Goal: Use online tool/utility: Utilize a website feature to perform a specific function

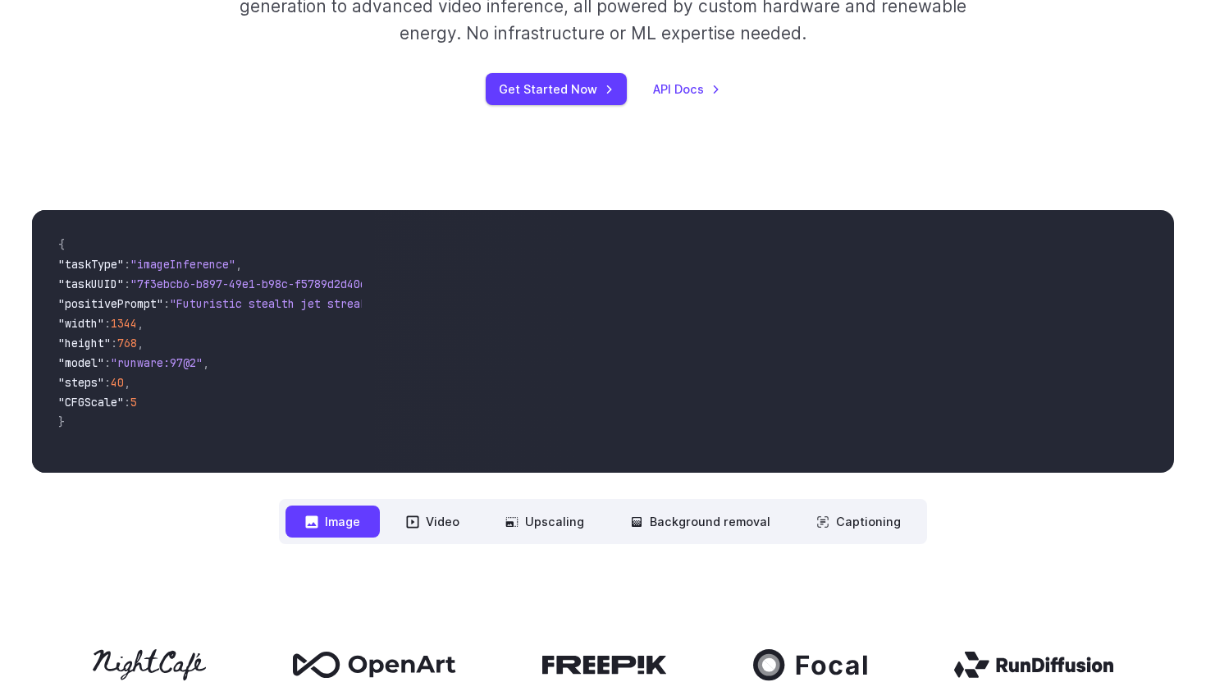
scroll to position [1051, 0]
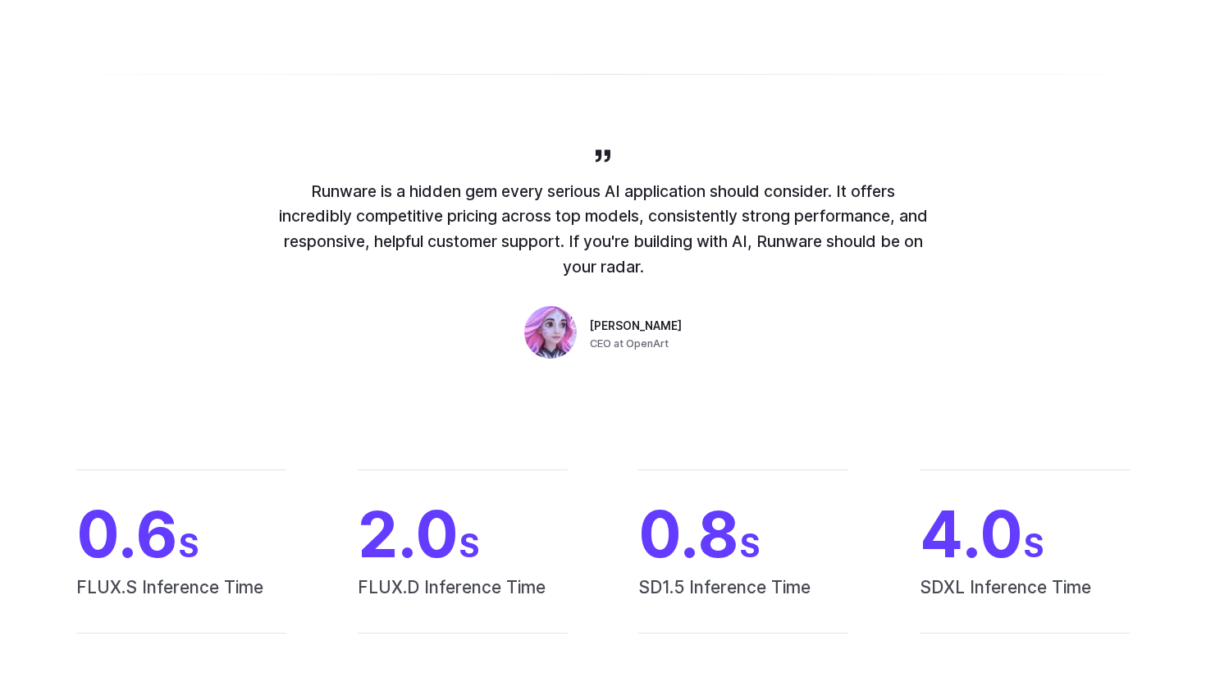
click at [404, 225] on p "Runware is a hidden gem every serious AI application should consider. It offers…" at bounding box center [603, 229] width 656 height 101
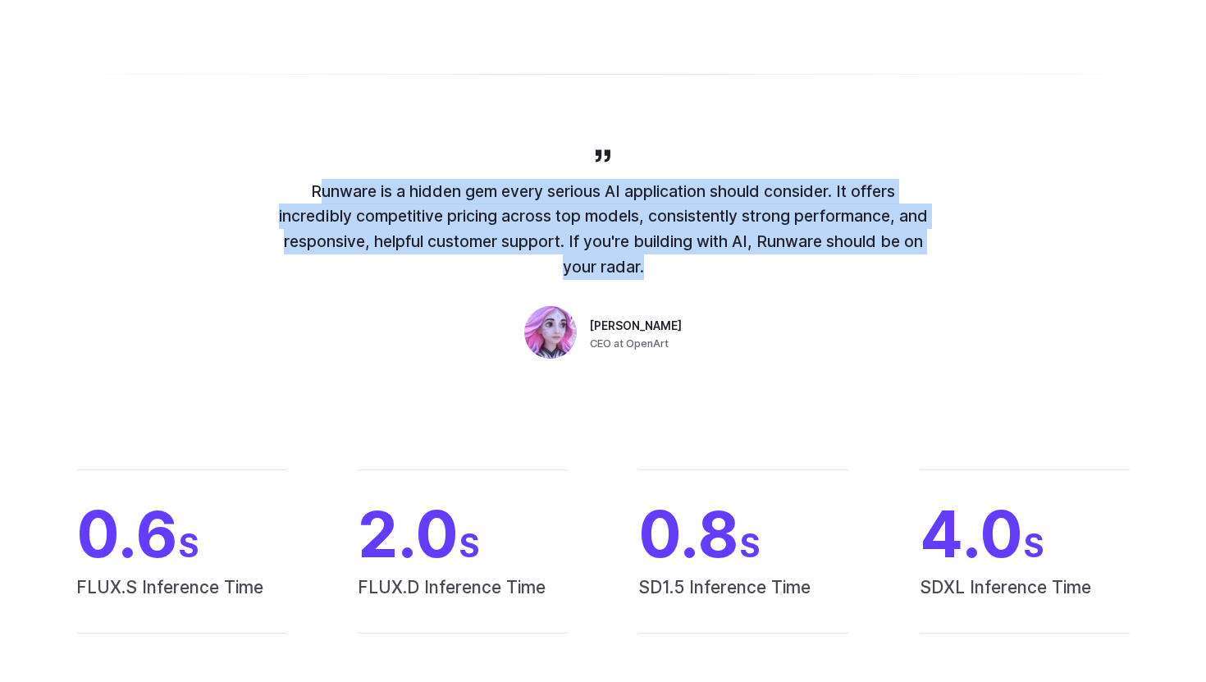
click at [404, 225] on p "Runware is a hidden gem every serious AI application should consider. It offers…" at bounding box center [603, 229] width 656 height 101
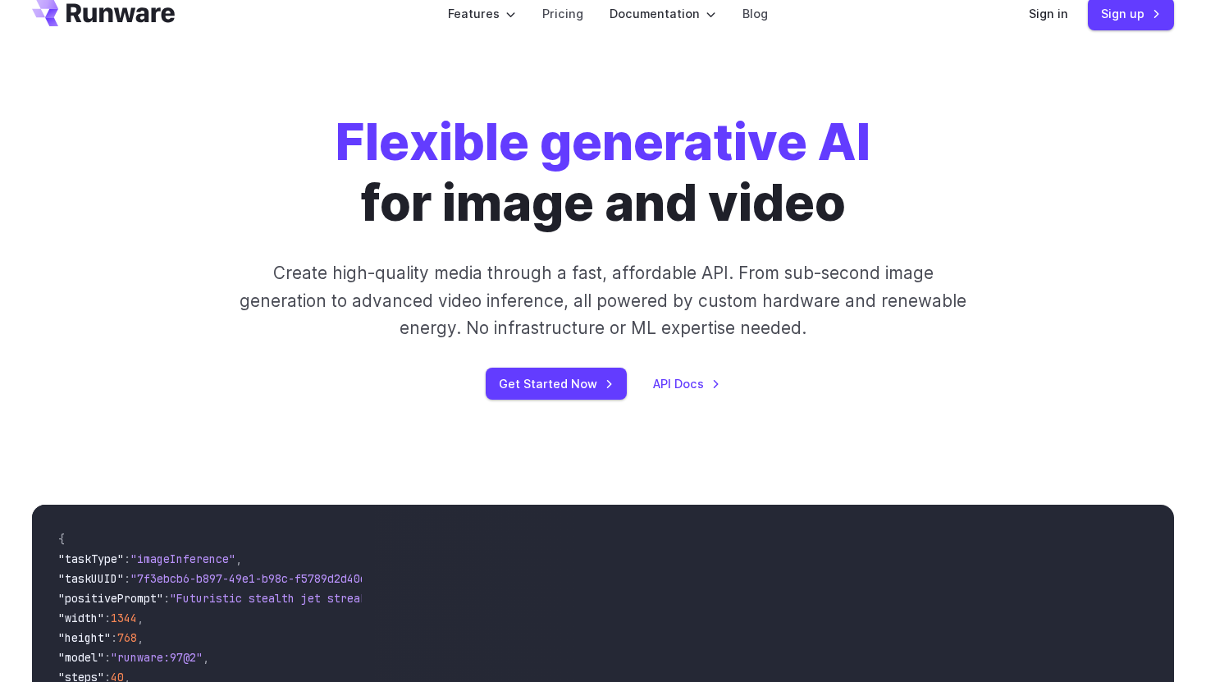
scroll to position [0, 0]
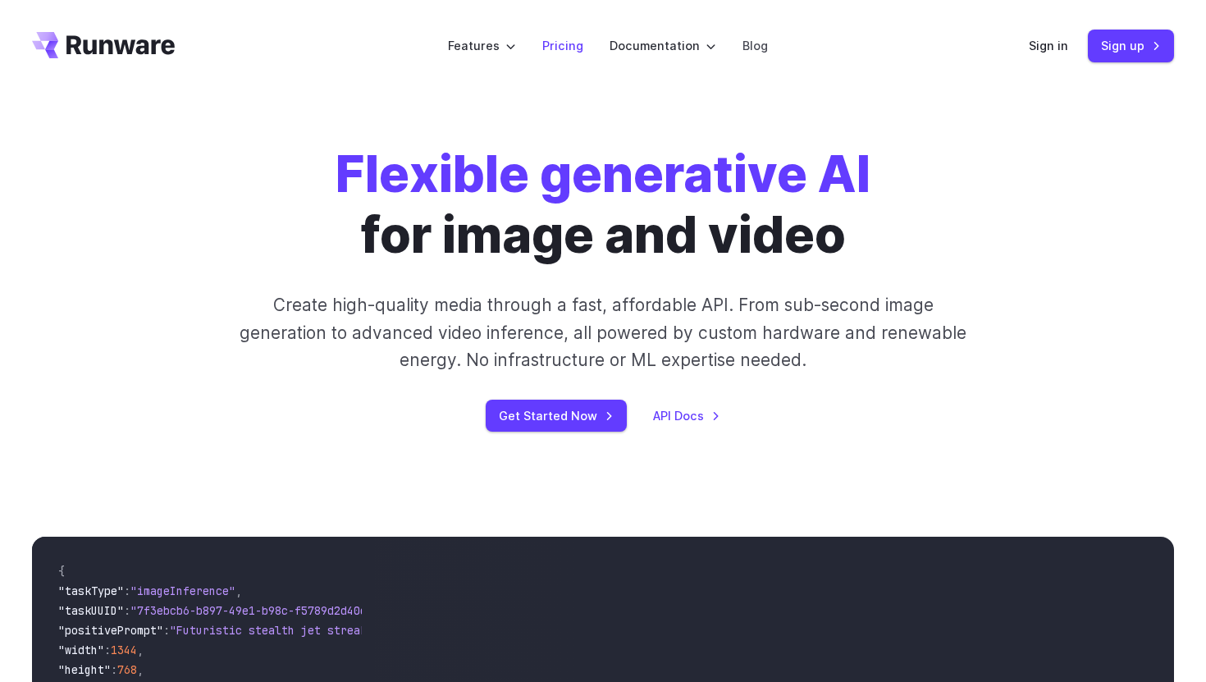
click at [576, 56] on li "Pricing" at bounding box center [562, 45] width 67 height 45
click at [563, 49] on link "Pricing" at bounding box center [562, 45] width 41 height 19
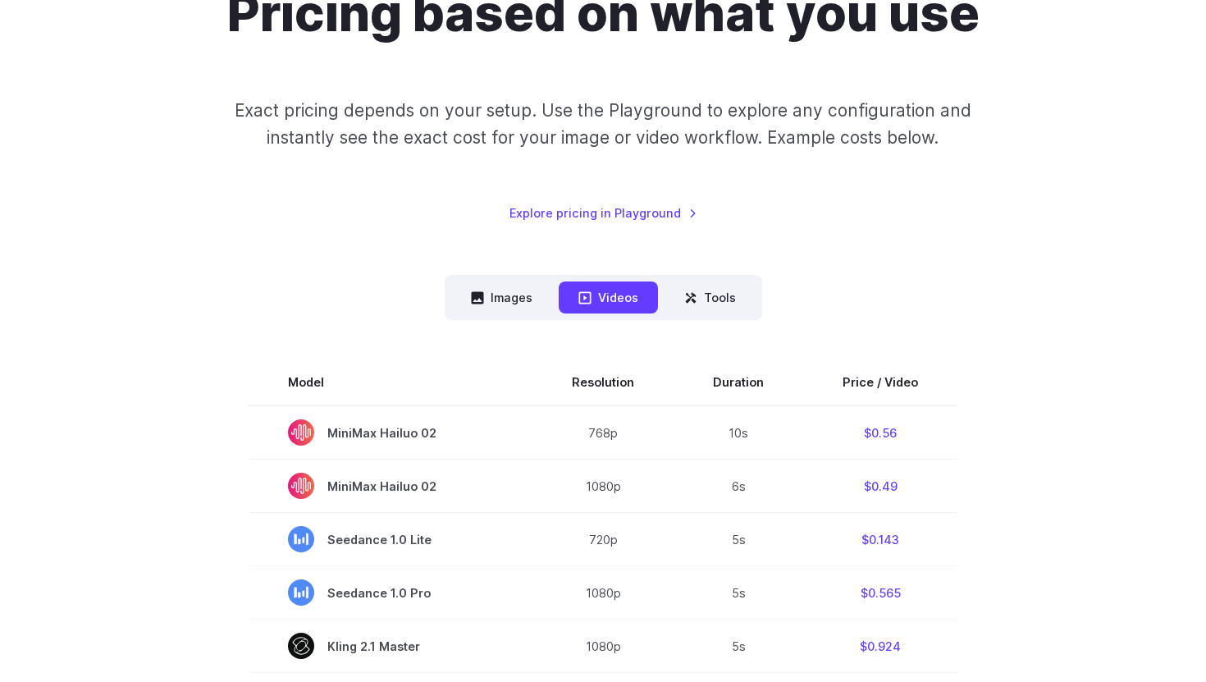
scroll to position [345, 0]
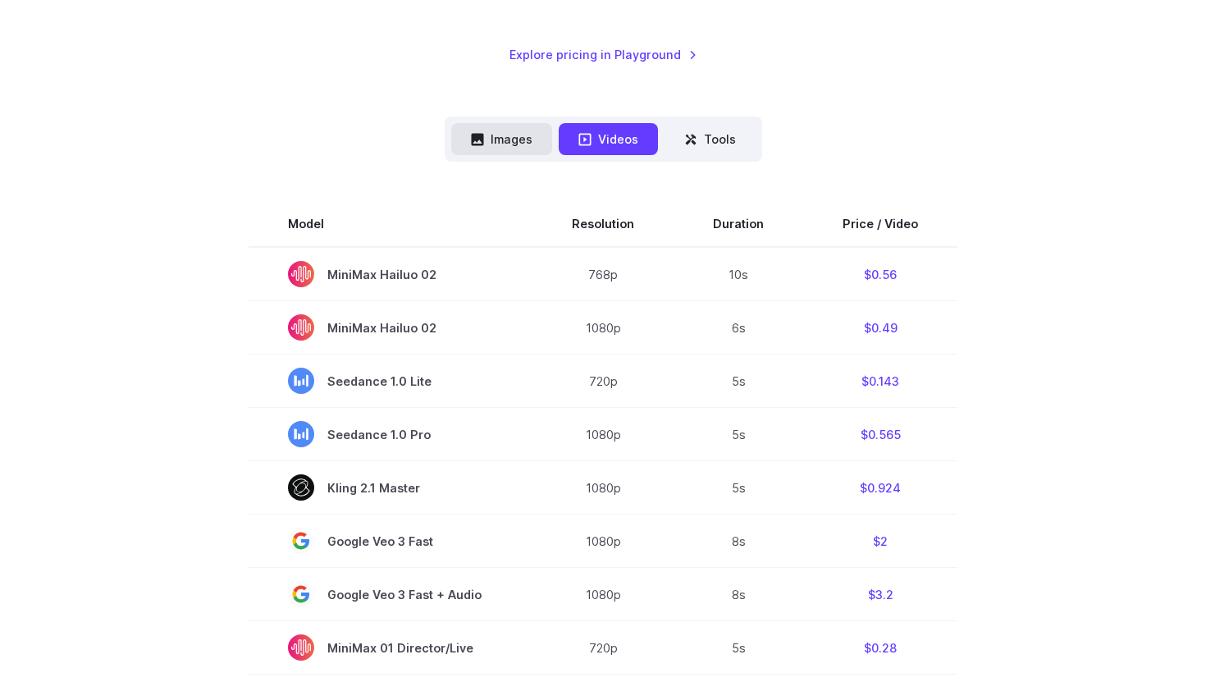
click at [522, 150] on button "Images" at bounding box center [501, 139] width 101 height 32
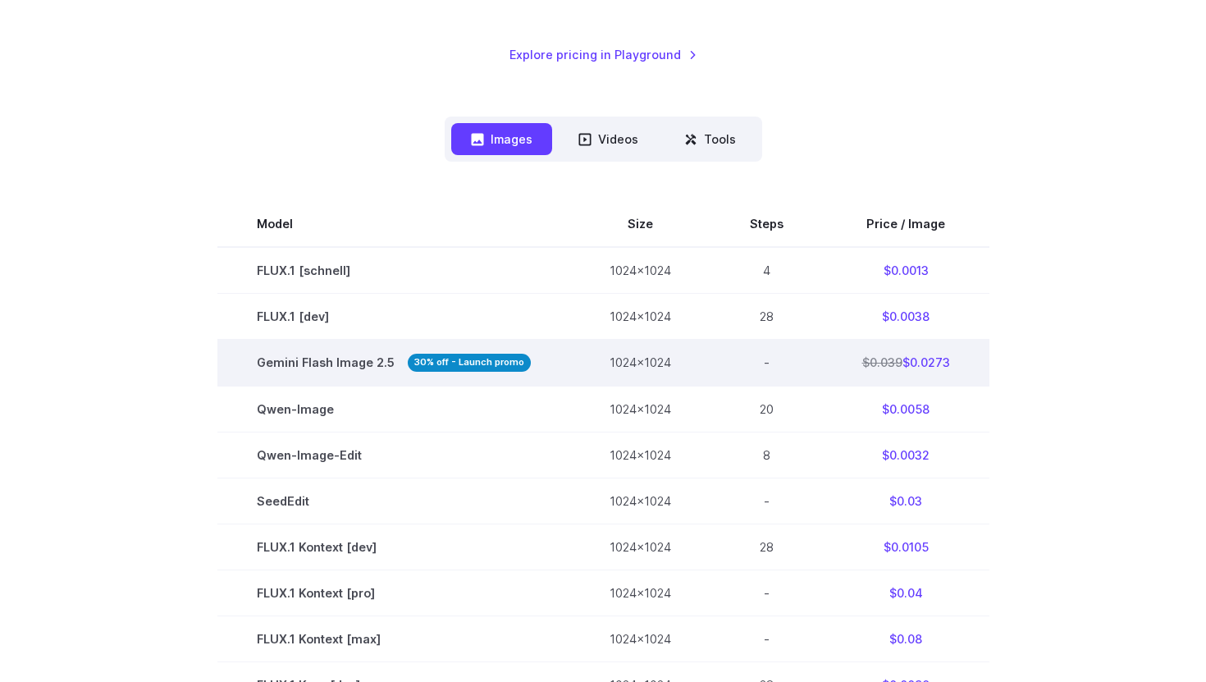
scroll to position [381, 0]
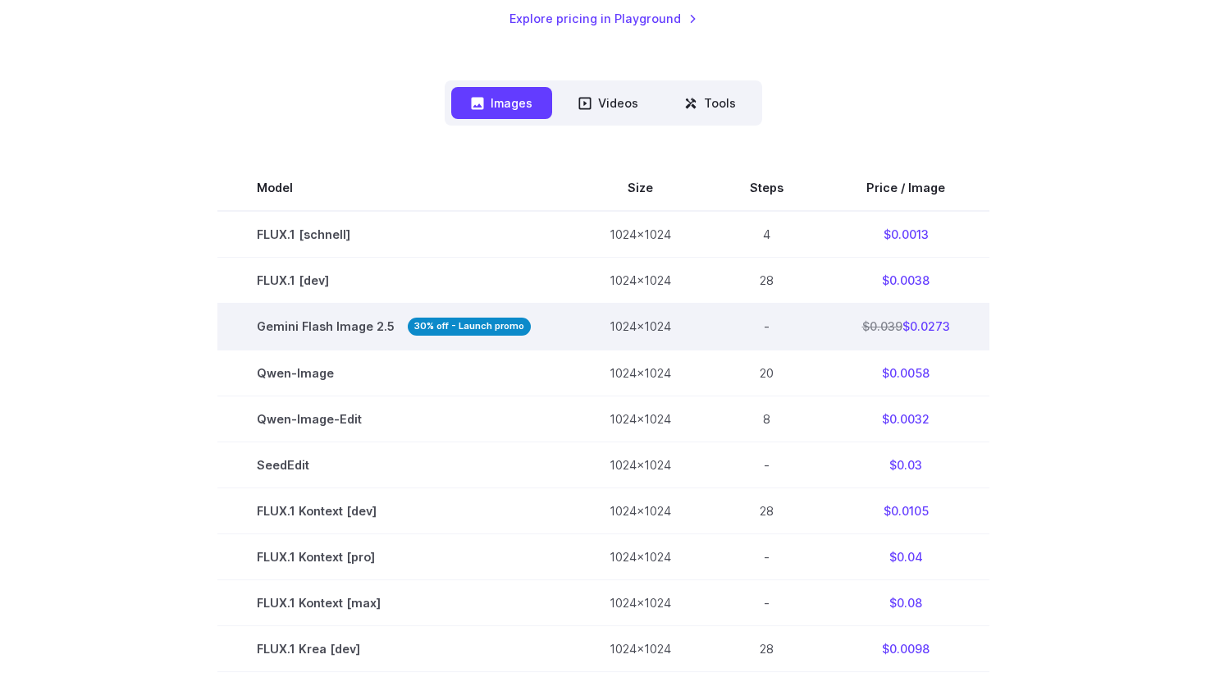
click at [601, 322] on td "1024x1024" at bounding box center [640, 327] width 140 height 46
click at [875, 317] on td "$0.039 $0.0273" at bounding box center [906, 327] width 167 height 46
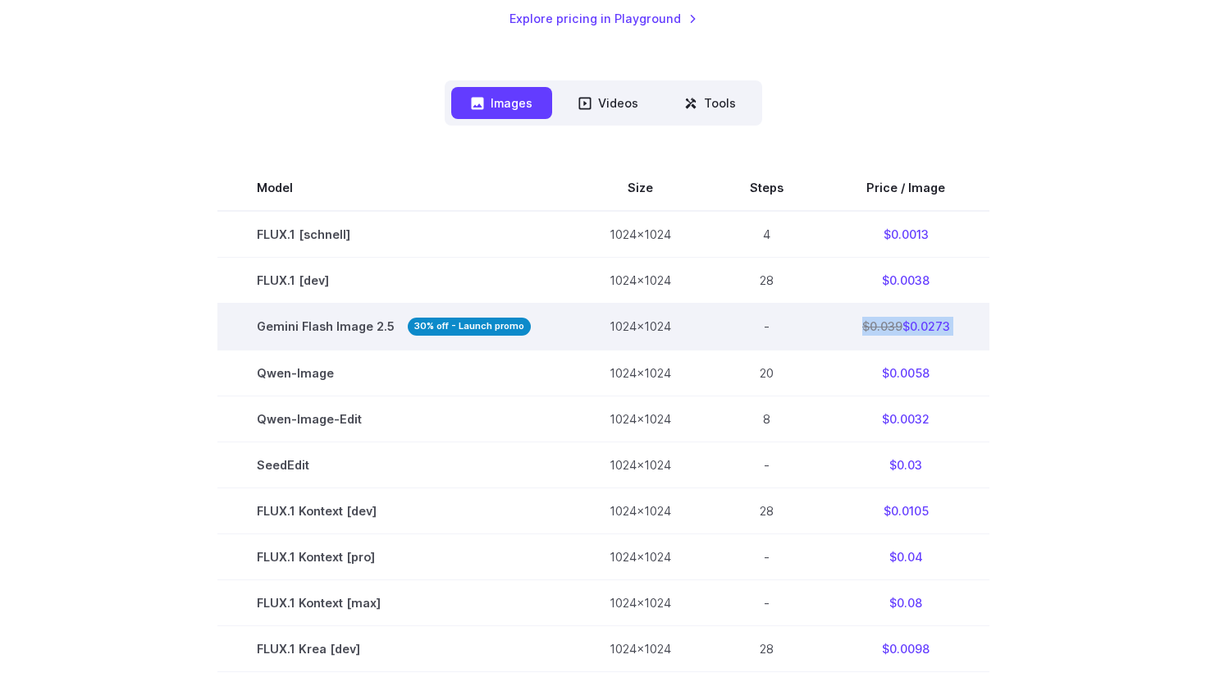
click at [875, 317] on td "$0.039 $0.0273" at bounding box center [906, 327] width 167 height 46
click at [871, 317] on td "$0.039 $0.0273" at bounding box center [906, 327] width 167 height 46
click at [938, 340] on td "$0.039 $0.0273" at bounding box center [906, 327] width 167 height 46
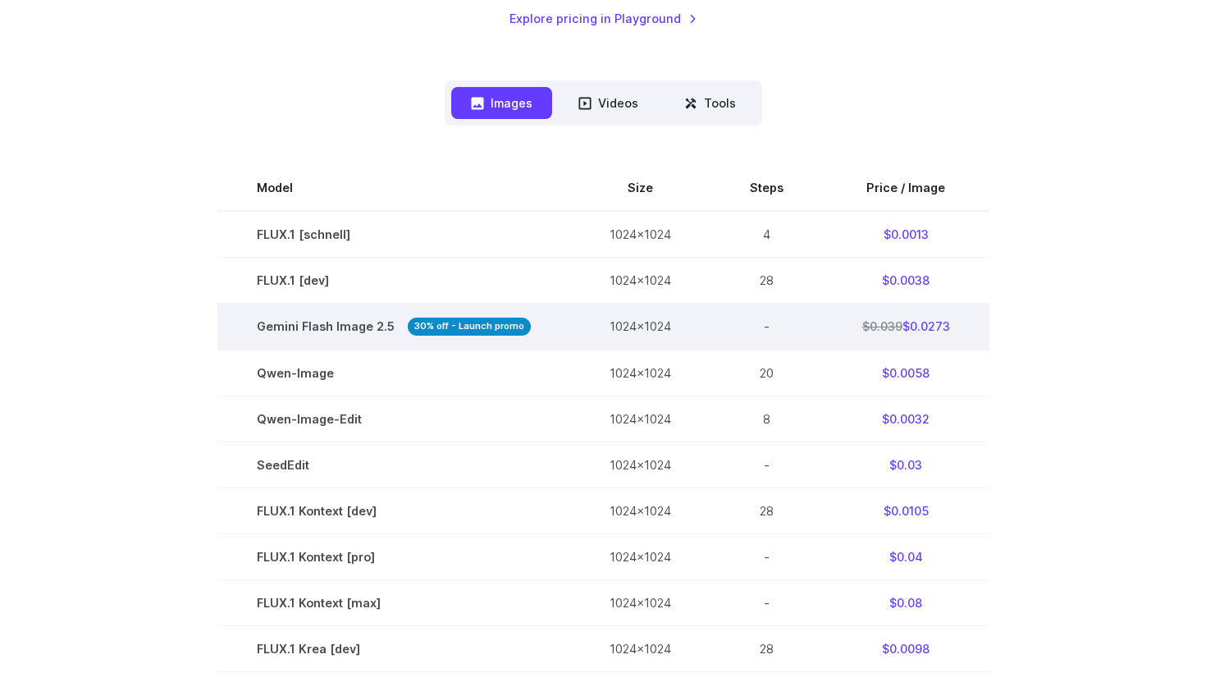
click at [938, 340] on td "$0.039 $0.0273" at bounding box center [906, 327] width 167 height 46
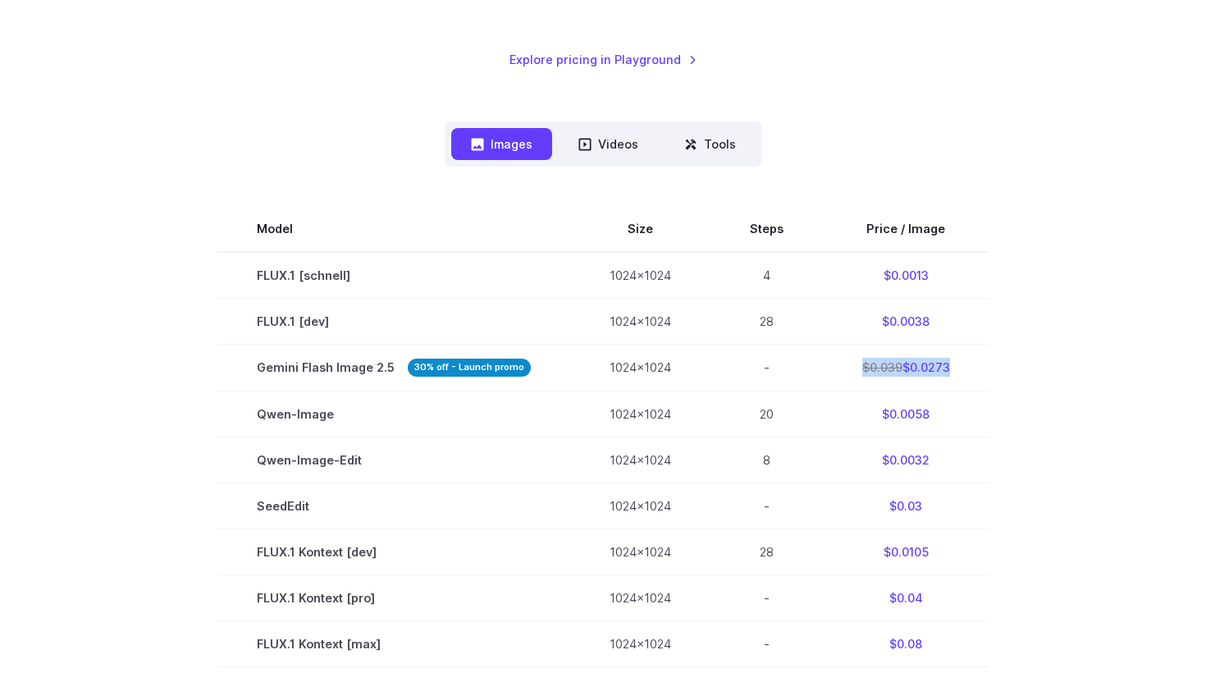
scroll to position [322, 0]
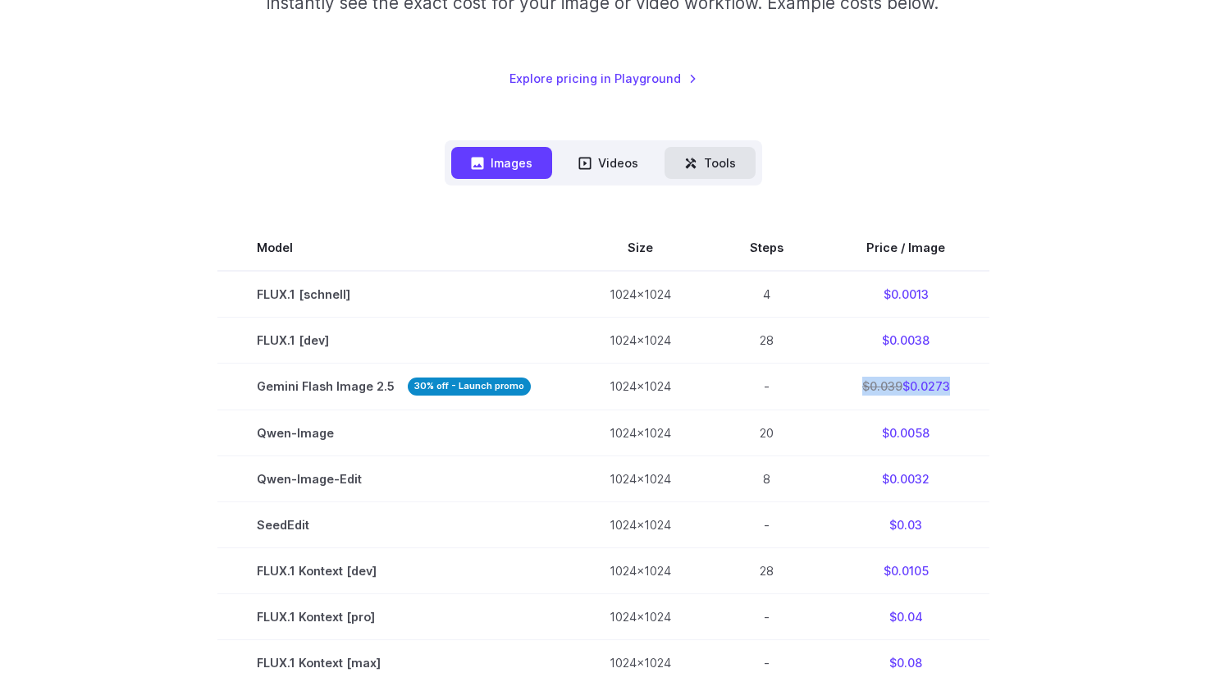
click at [682, 174] on button "Tools" at bounding box center [709, 163] width 91 height 32
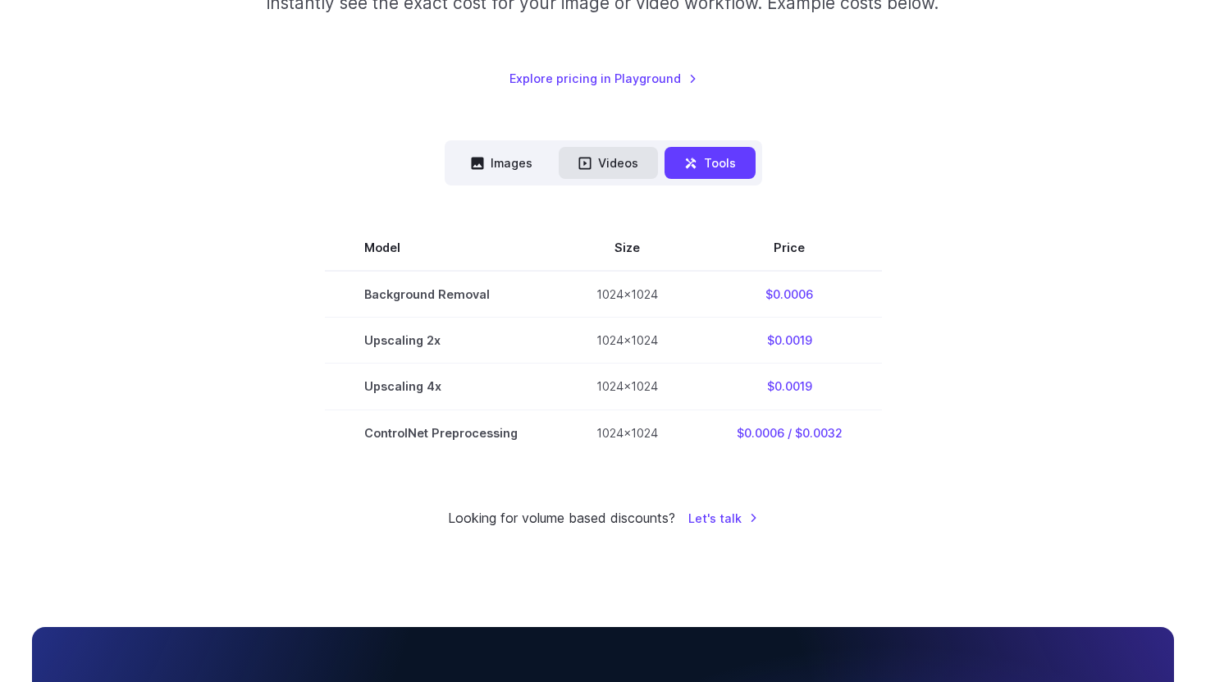
click at [585, 167] on icon at bounding box center [584, 163] width 12 height 12
click at [607, 175] on button "Videos" at bounding box center [608, 163] width 99 height 32
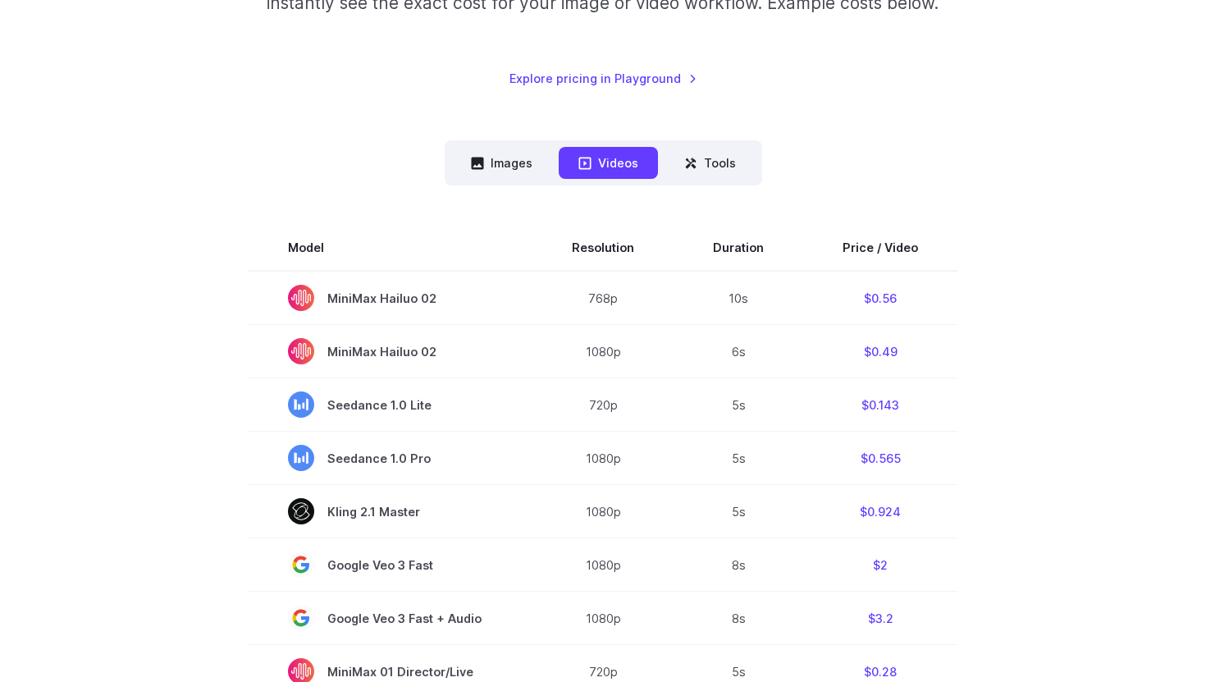
click at [513, 179] on nav "Images Videos Tools ****** ****** *****" at bounding box center [603, 162] width 317 height 45
click at [514, 162] on button "Images" at bounding box center [501, 163] width 101 height 32
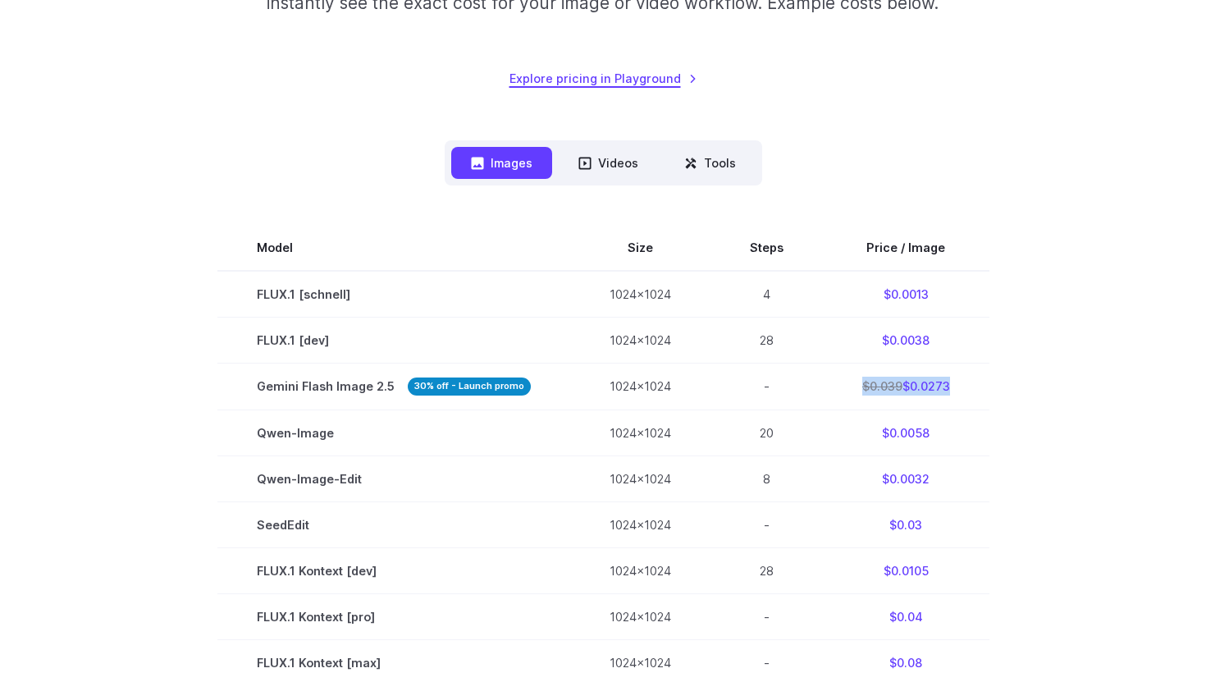
click at [586, 72] on link "Explore pricing in Playground" at bounding box center [603, 78] width 188 height 19
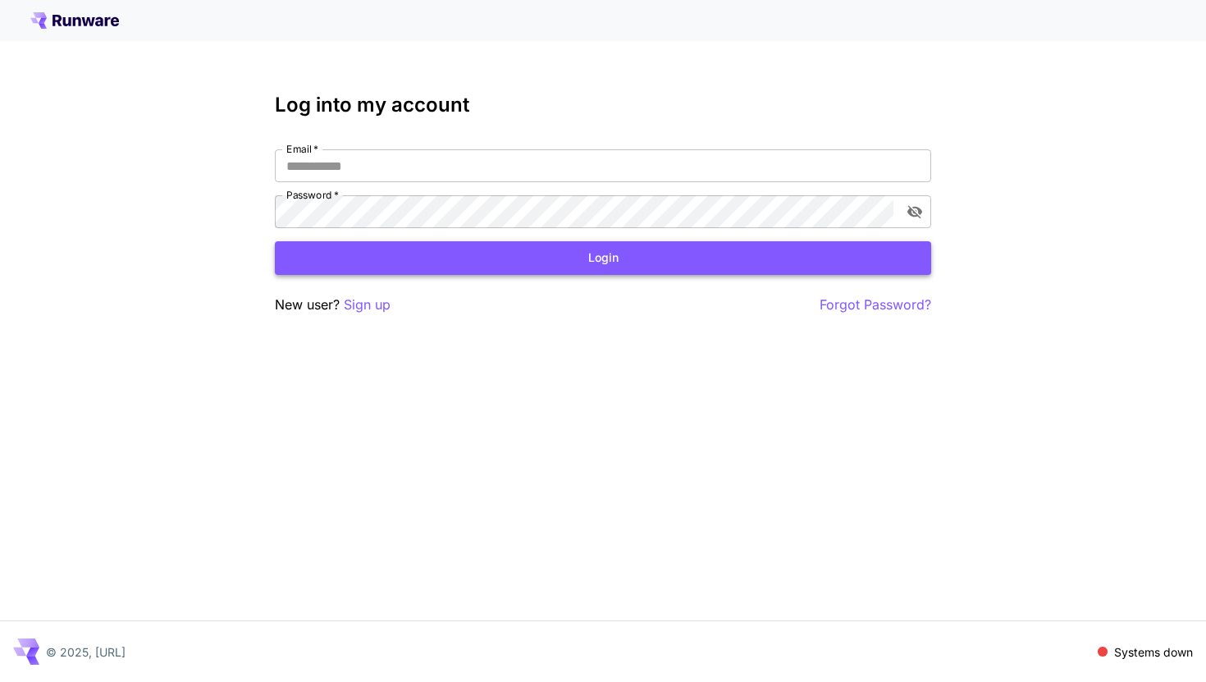
type input "**********"
click at [528, 279] on div "**********" at bounding box center [603, 204] width 656 height 221
click at [535, 263] on button "Login" at bounding box center [603, 258] width 656 height 34
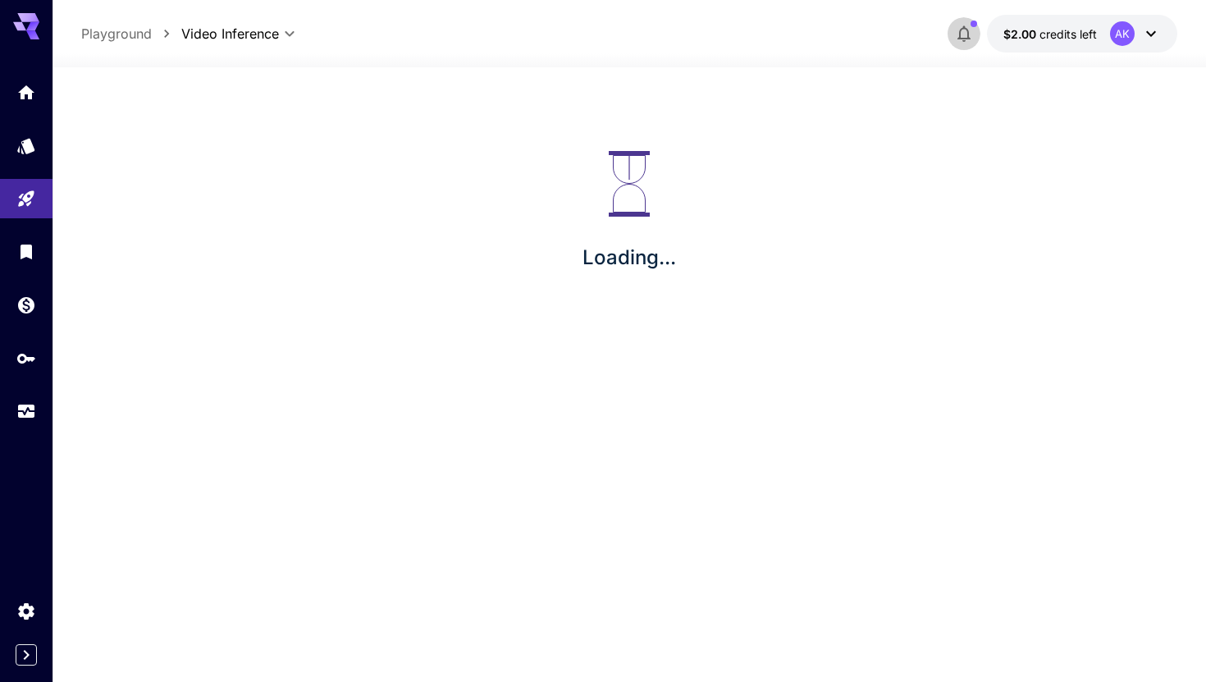
click at [977, 34] on button "button" at bounding box center [964, 33] width 33 height 33
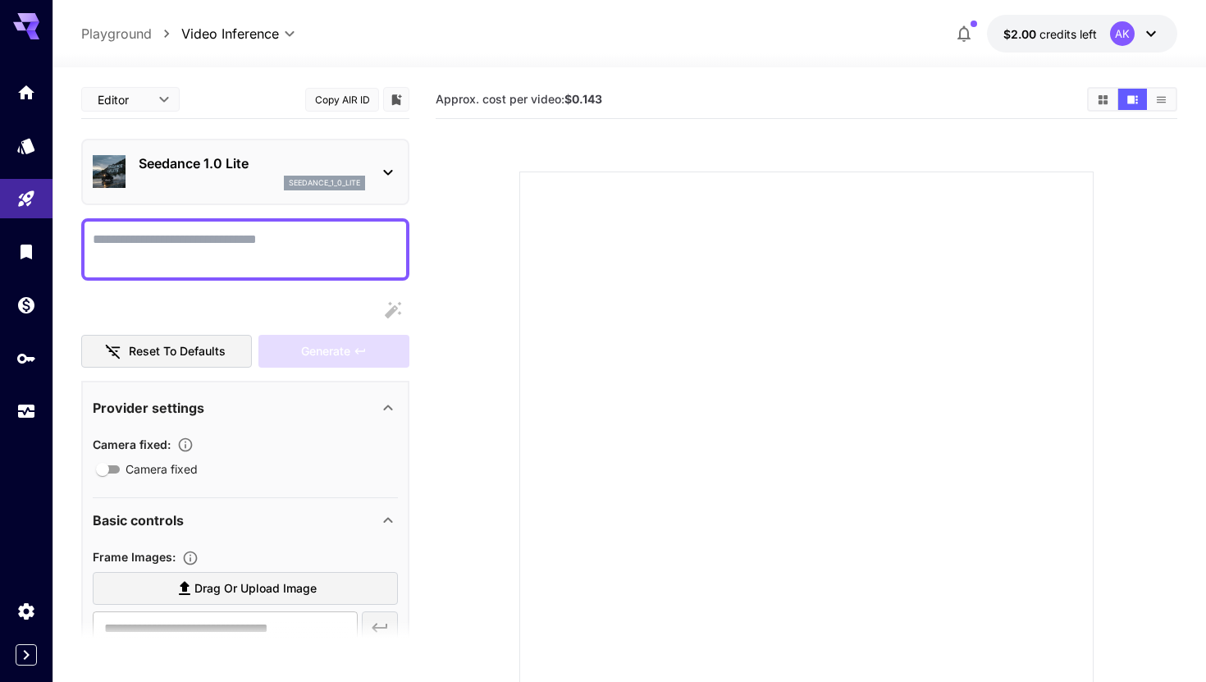
click at [1030, 45] on button "$2.00 credits left AK" at bounding box center [1082, 34] width 190 height 38
click at [251, 178] on div "seedance_1_0_lite" at bounding box center [252, 183] width 226 height 15
click at [31, 316] on link at bounding box center [26, 305] width 53 height 40
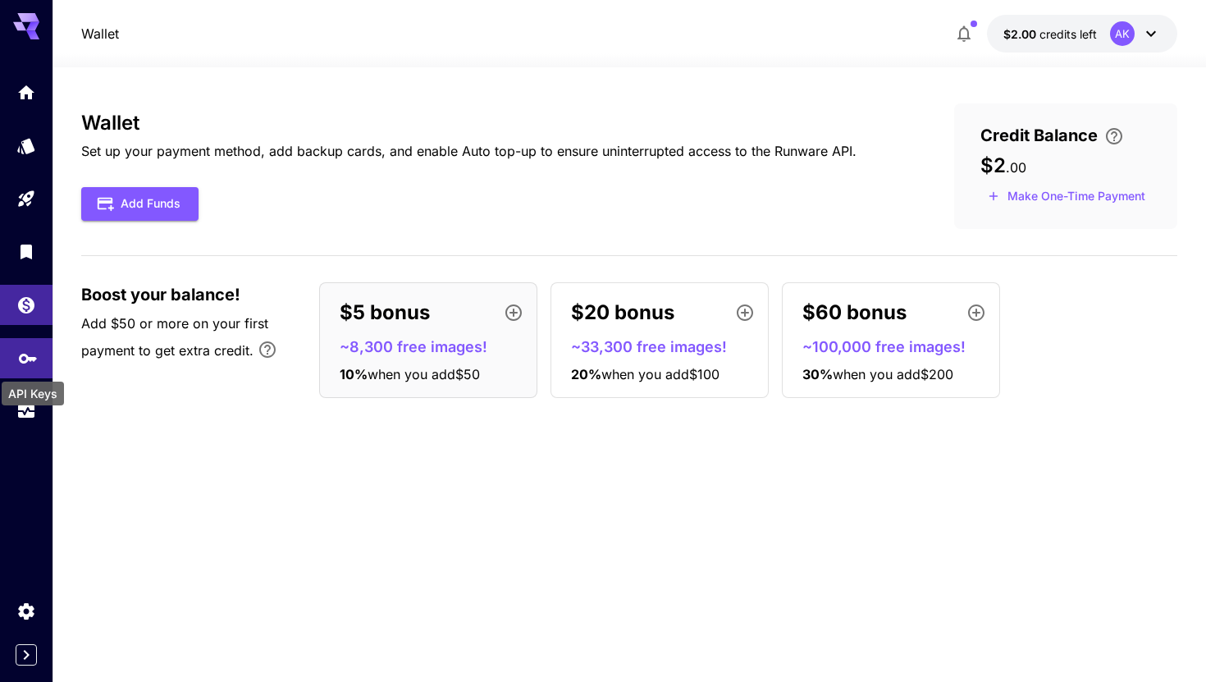
click at [18, 352] on icon "API Keys" at bounding box center [28, 353] width 20 height 20
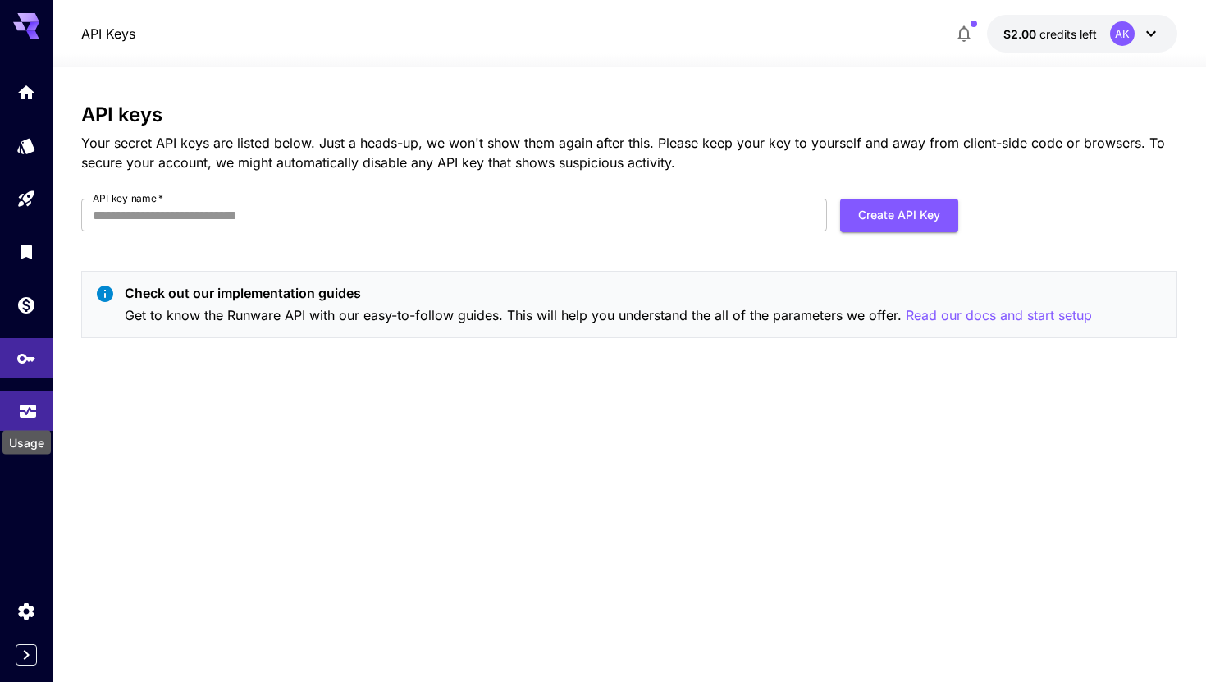
click at [25, 416] on icon "Usage" at bounding box center [28, 406] width 20 height 20
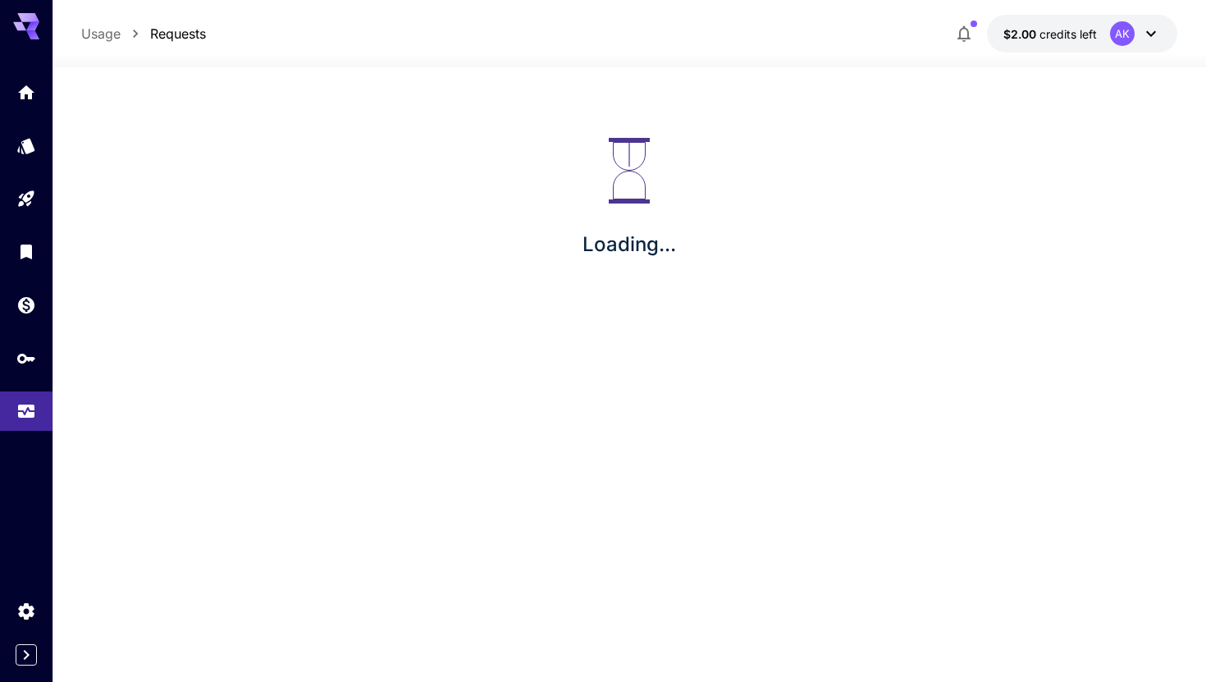
click at [7, 115] on div at bounding box center [26, 251] width 53 height 358
click at [18, 92] on icon "Home" at bounding box center [28, 88] width 20 height 20
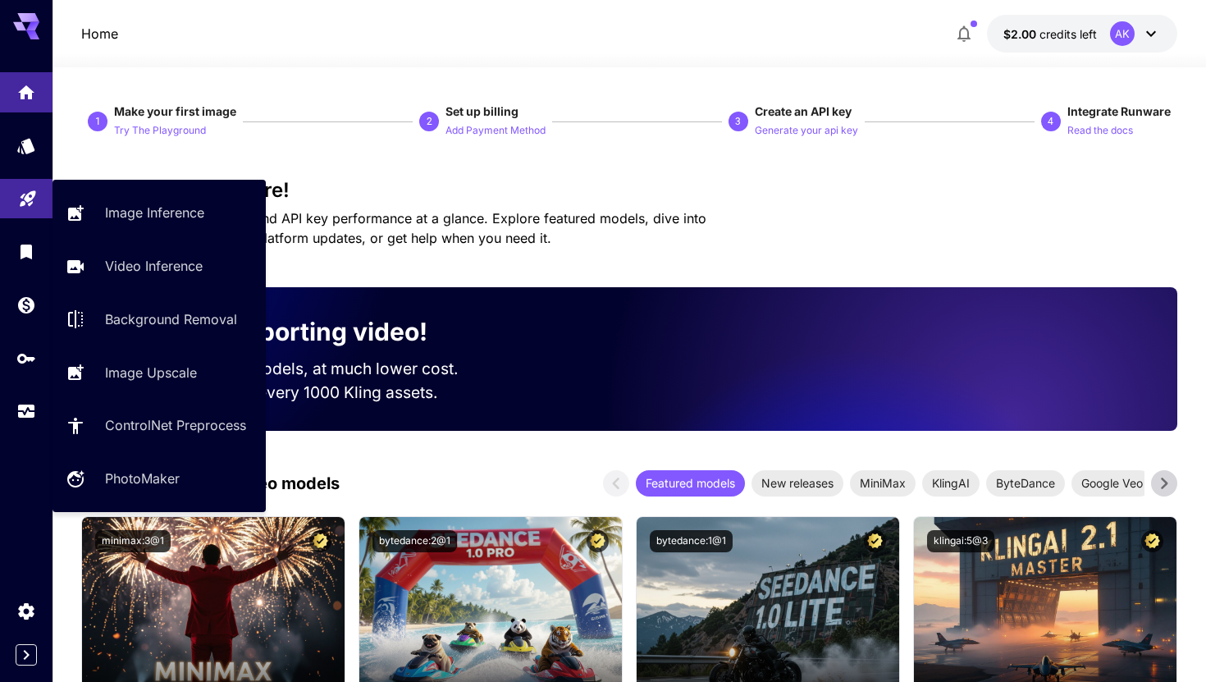
click at [24, 205] on link at bounding box center [26, 199] width 53 height 40
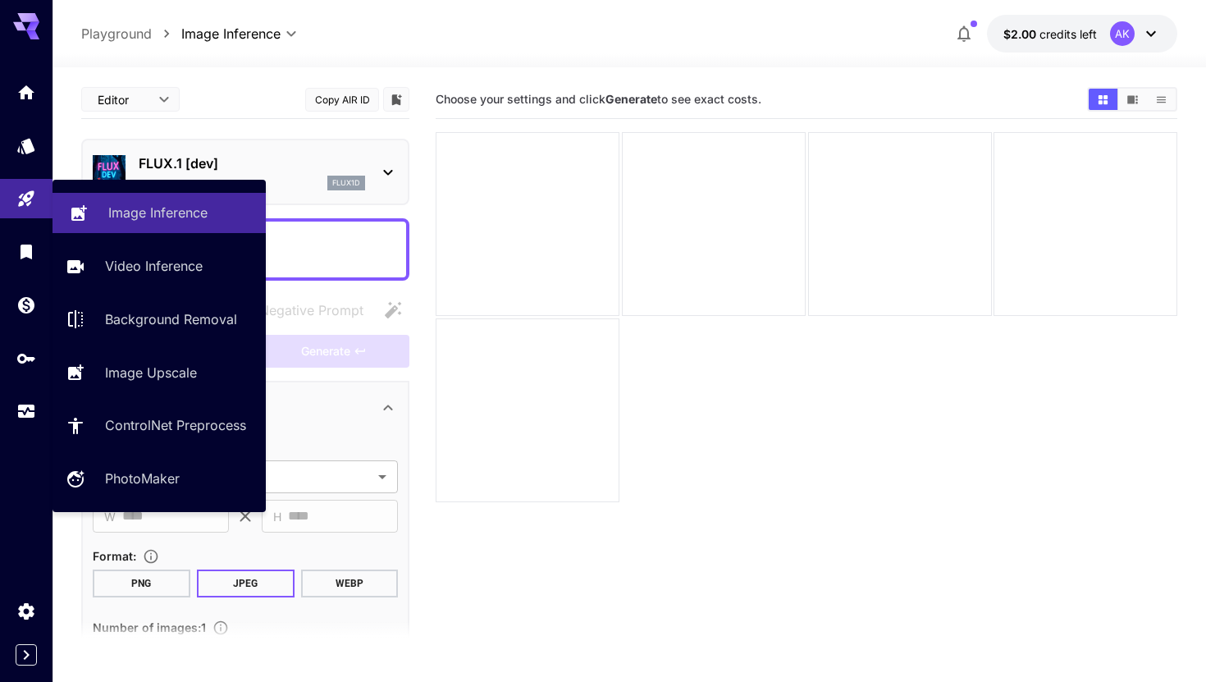
click at [93, 224] on link "Image Inference" at bounding box center [159, 213] width 213 height 40
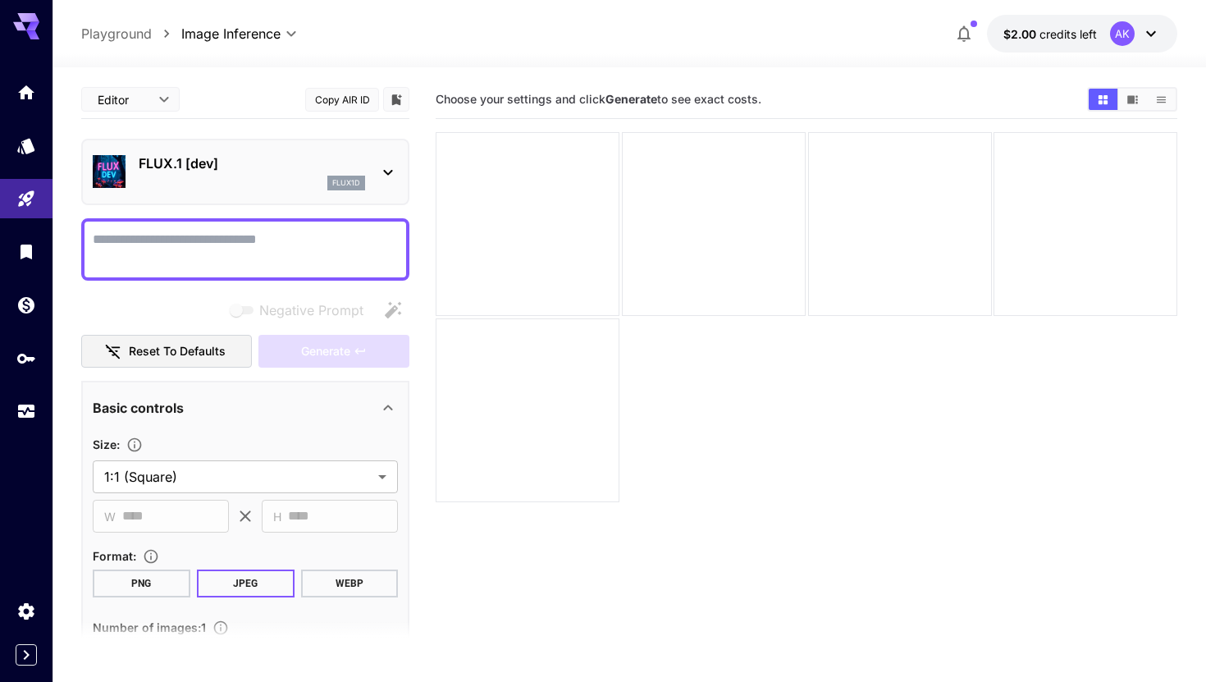
click at [236, 187] on div "flux1d" at bounding box center [252, 183] width 226 height 15
click at [1101, 35] on button "$2.00 credits left AK" at bounding box center [1082, 34] width 190 height 38
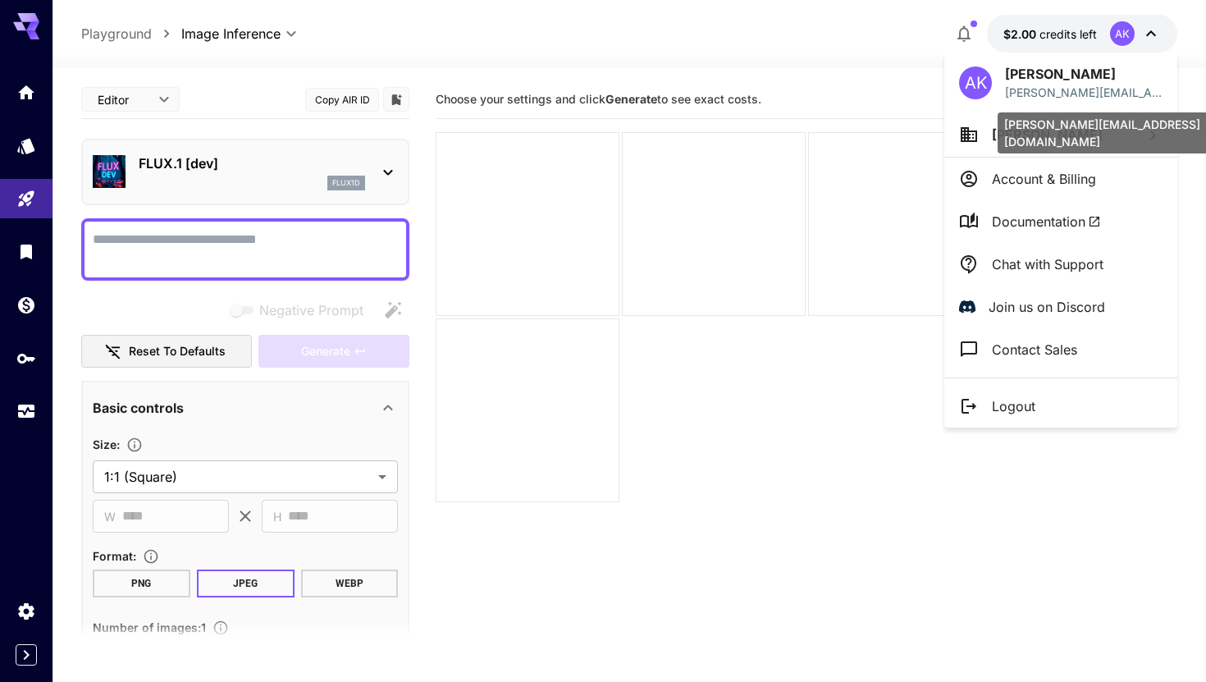
click at [1075, 94] on p "[PERSON_NAME][EMAIL_ADDRESS][DOMAIN_NAME]" at bounding box center [1084, 92] width 158 height 17
copy p "[PERSON_NAME][EMAIL_ADDRESS][DOMAIN_NAME]"
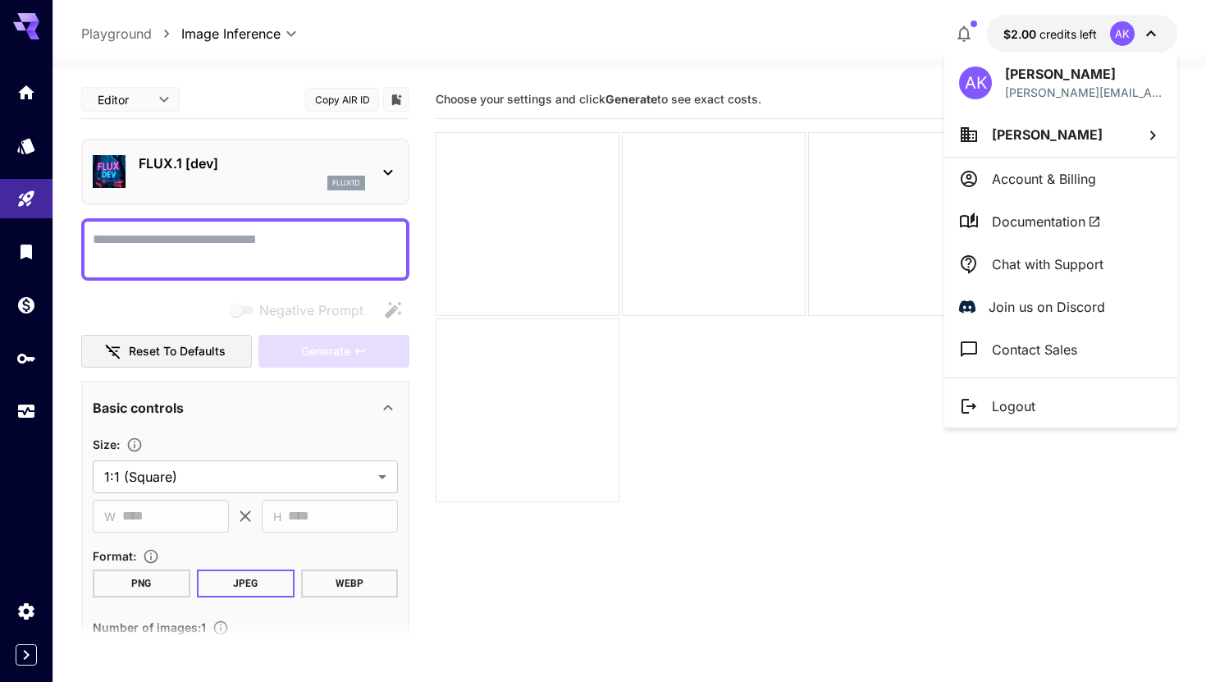
click at [916, 553] on div at bounding box center [603, 341] width 1206 height 682
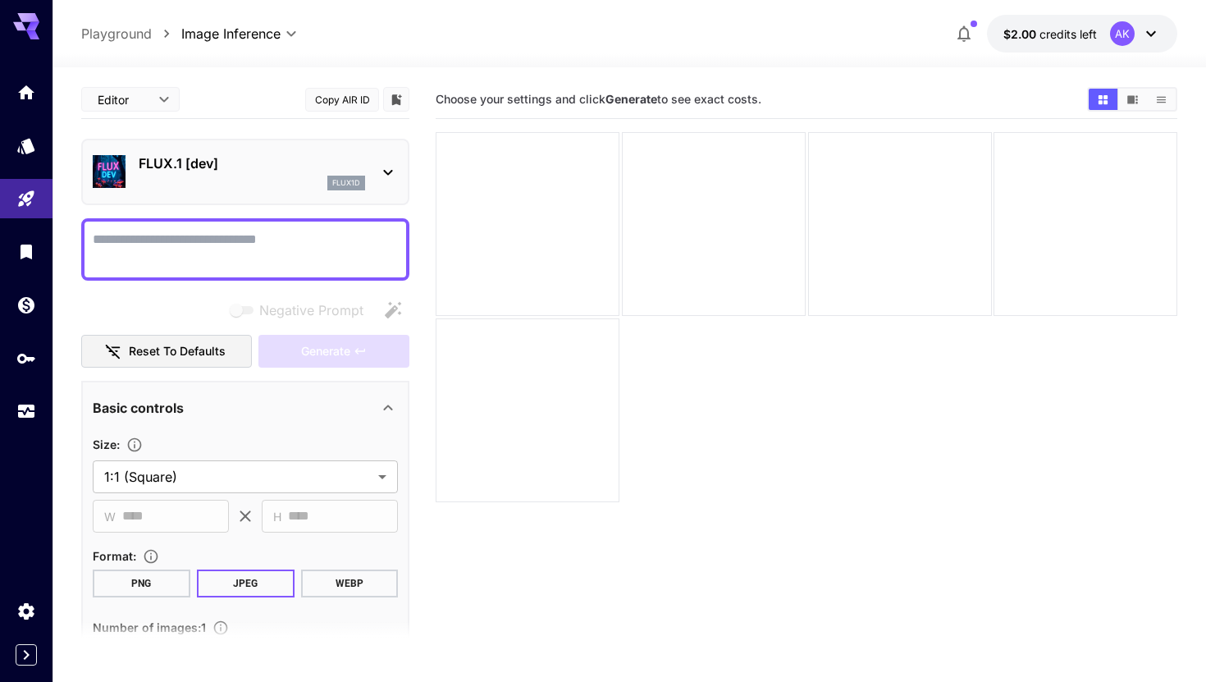
click at [388, 156] on div "FLUX.1 [dev] flux1d" at bounding box center [245, 172] width 305 height 50
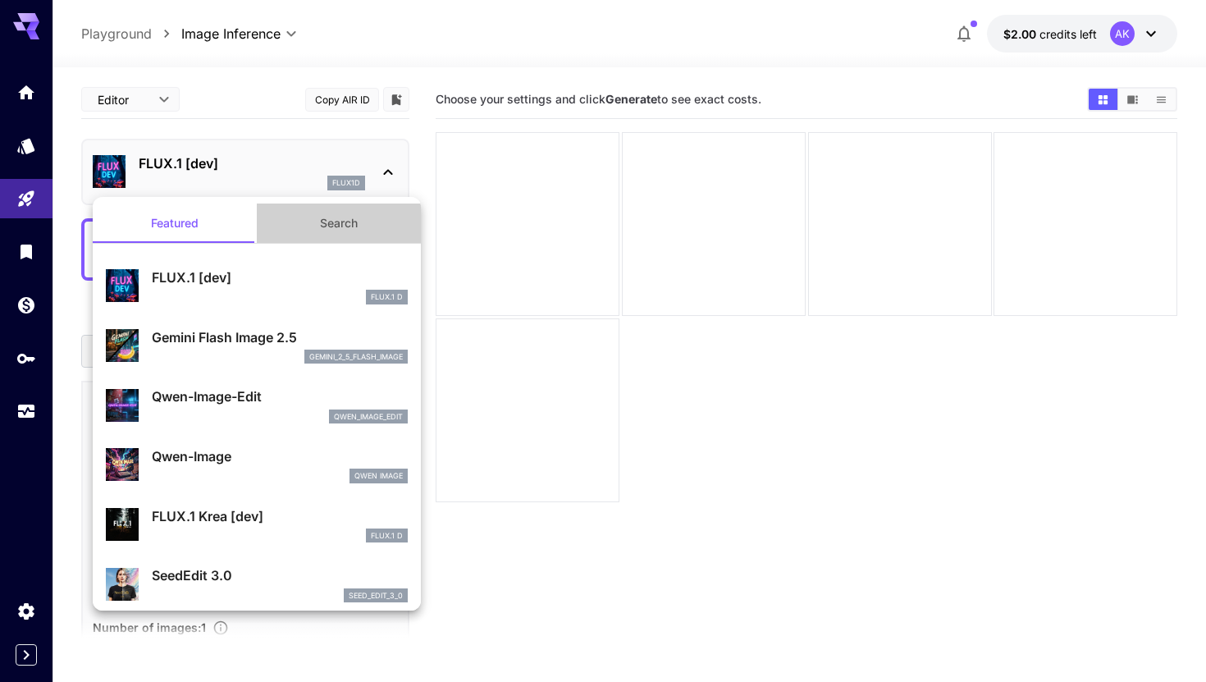
click at [335, 228] on button "Search" at bounding box center [339, 222] width 164 height 39
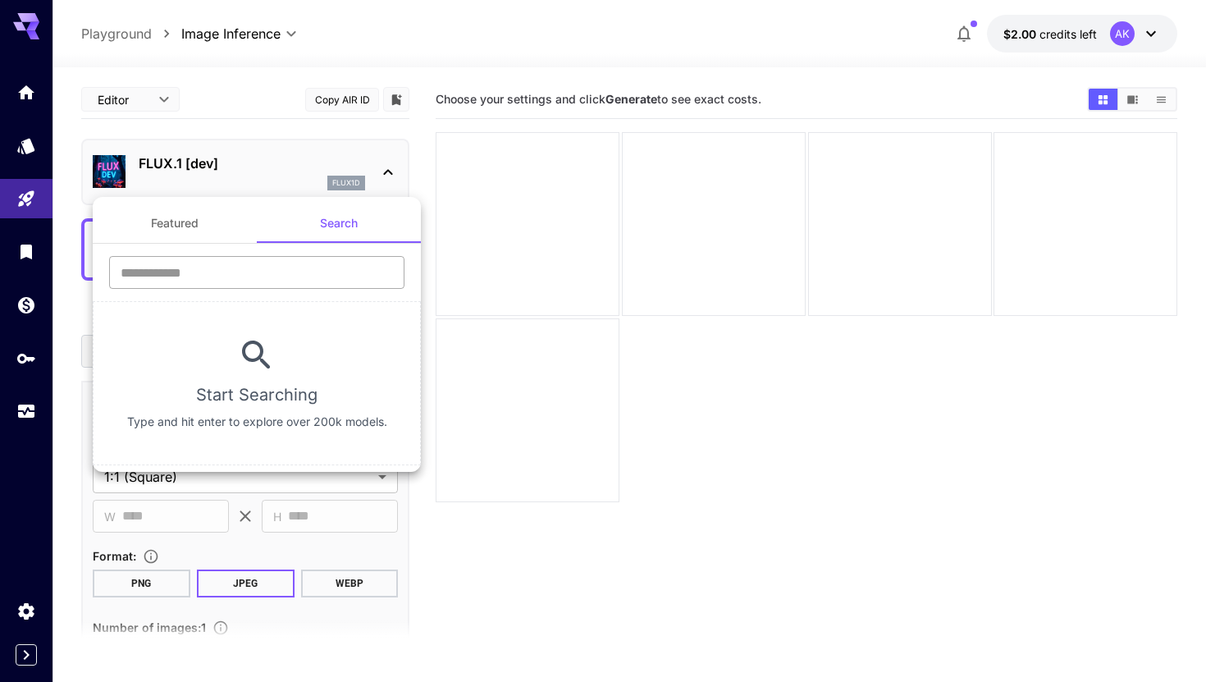
click at [318, 263] on input "text" at bounding box center [256, 272] width 295 height 33
type input "*"
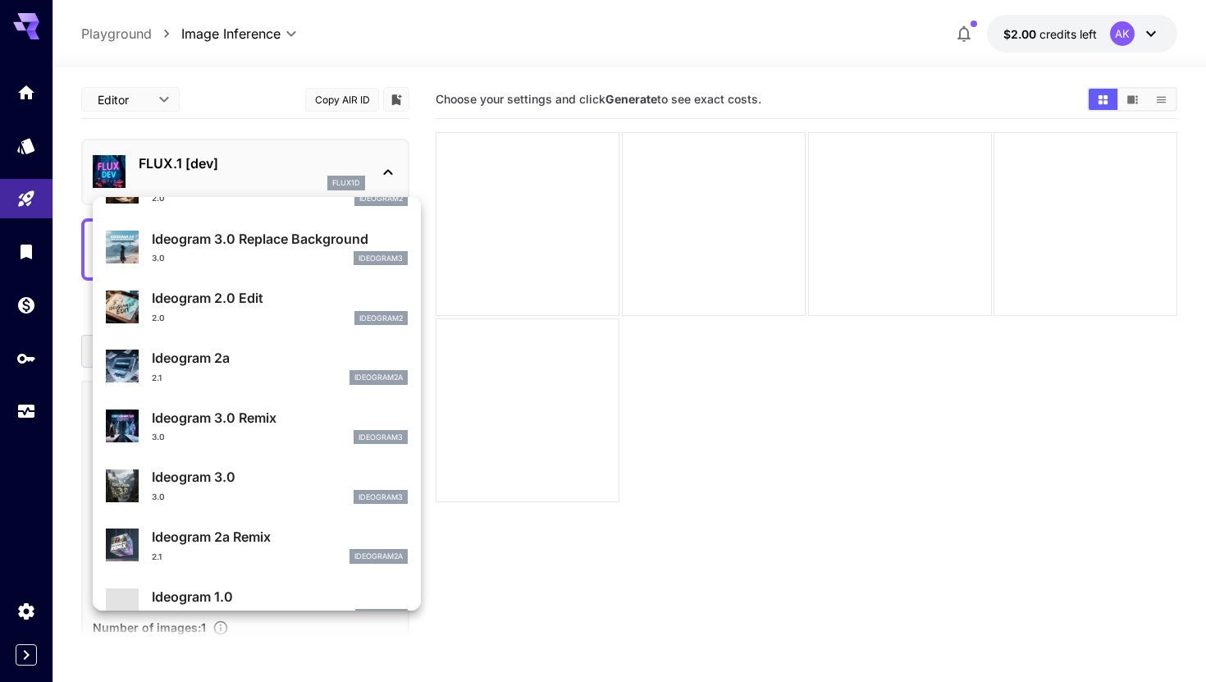
scroll to position [152, 0]
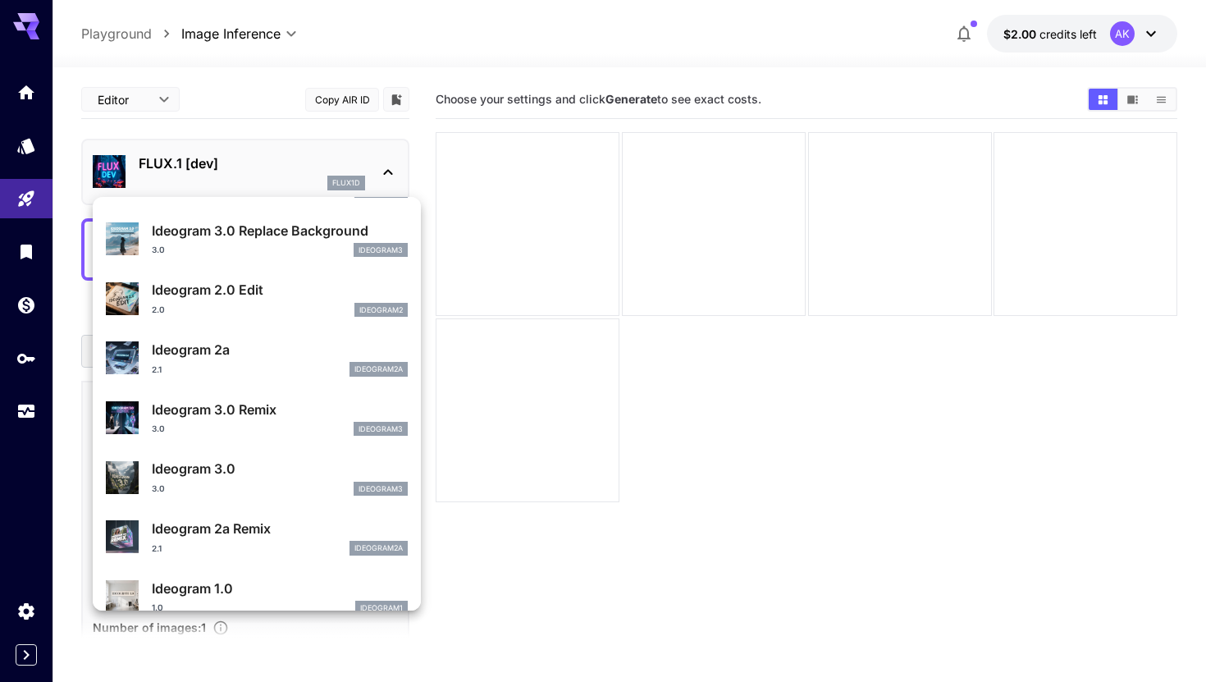
type input "****"
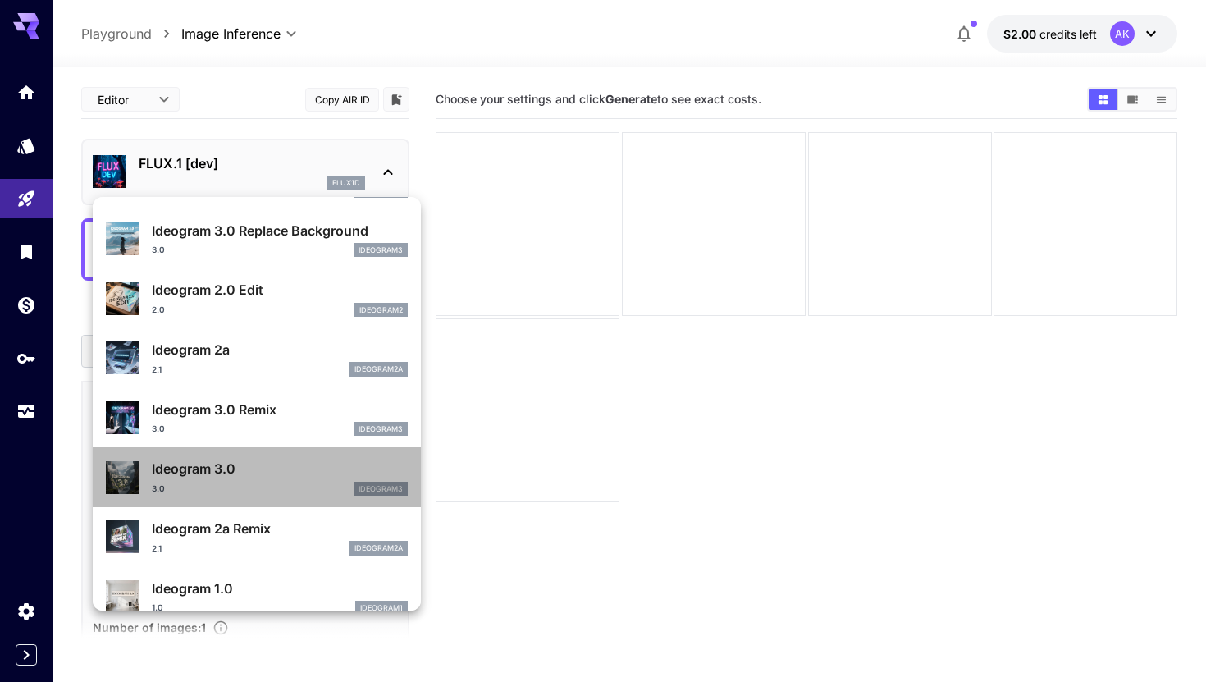
click at [221, 482] on div "3.0 ideogram3" at bounding box center [280, 489] width 256 height 15
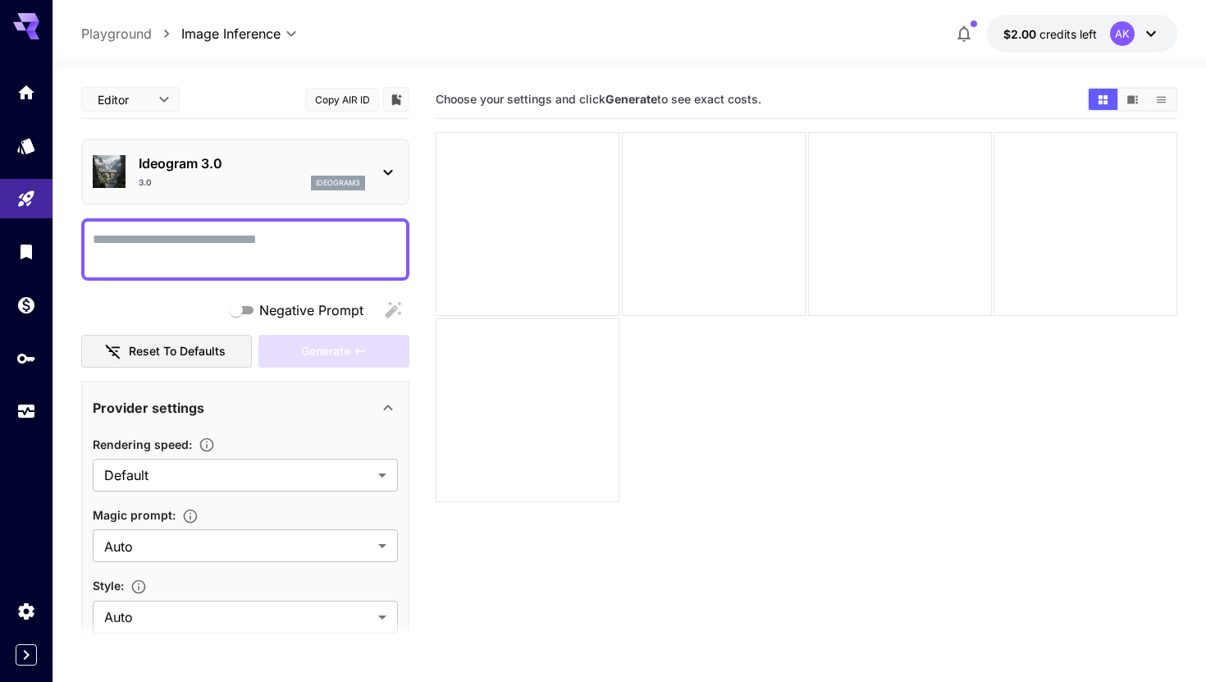
click at [389, 184] on div "Ideogram 3.0 3.0 ideogram3" at bounding box center [245, 172] width 305 height 50
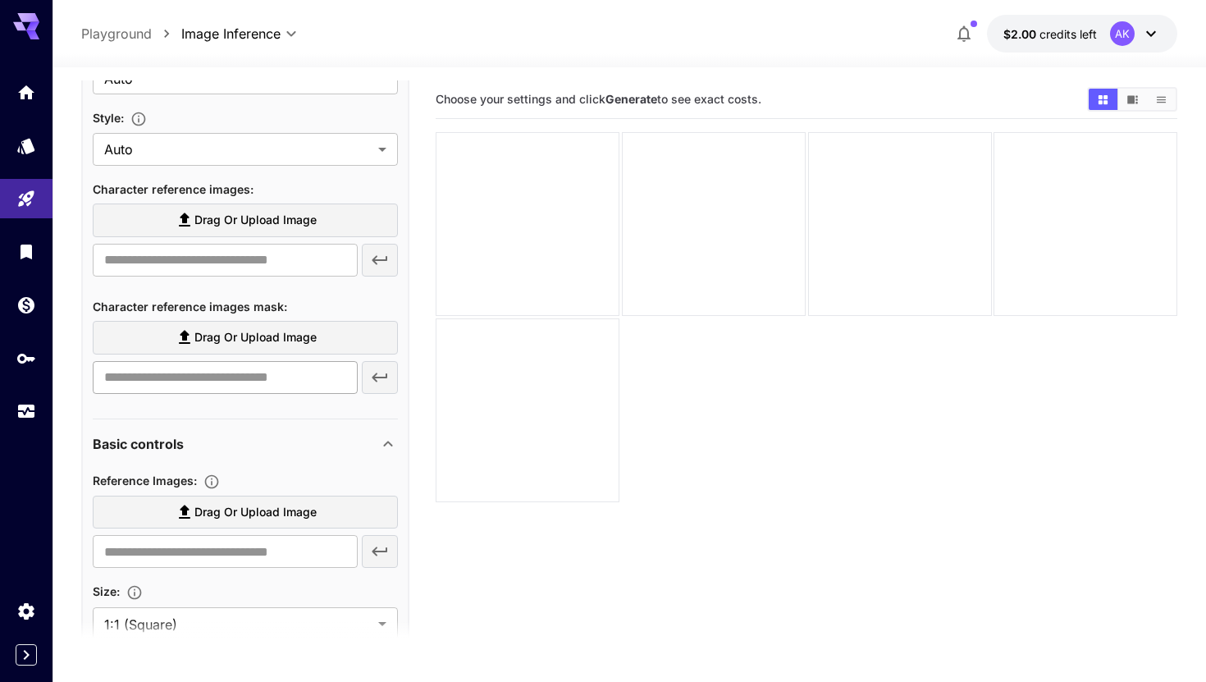
scroll to position [468, 0]
click at [258, 310] on span "Character reference images mask :" at bounding box center [190, 306] width 194 height 14
click at [258, 435] on div "Basic controls" at bounding box center [235, 443] width 285 height 20
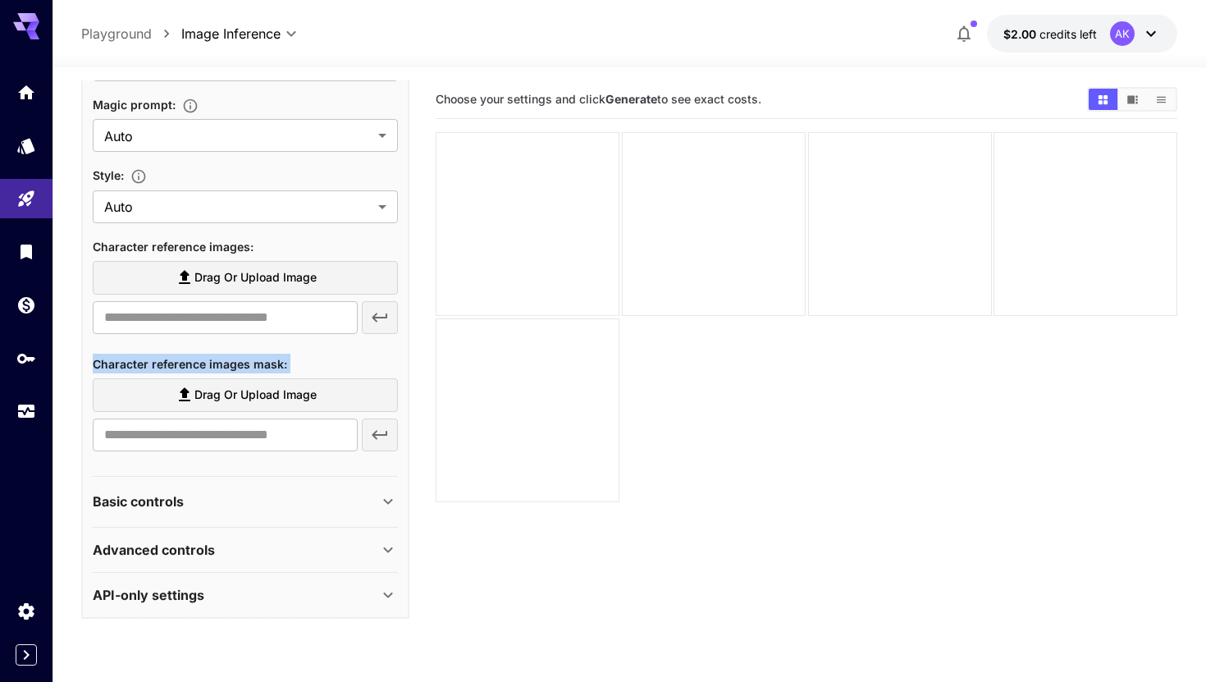
click at [258, 491] on div "Basic controls" at bounding box center [235, 501] width 285 height 20
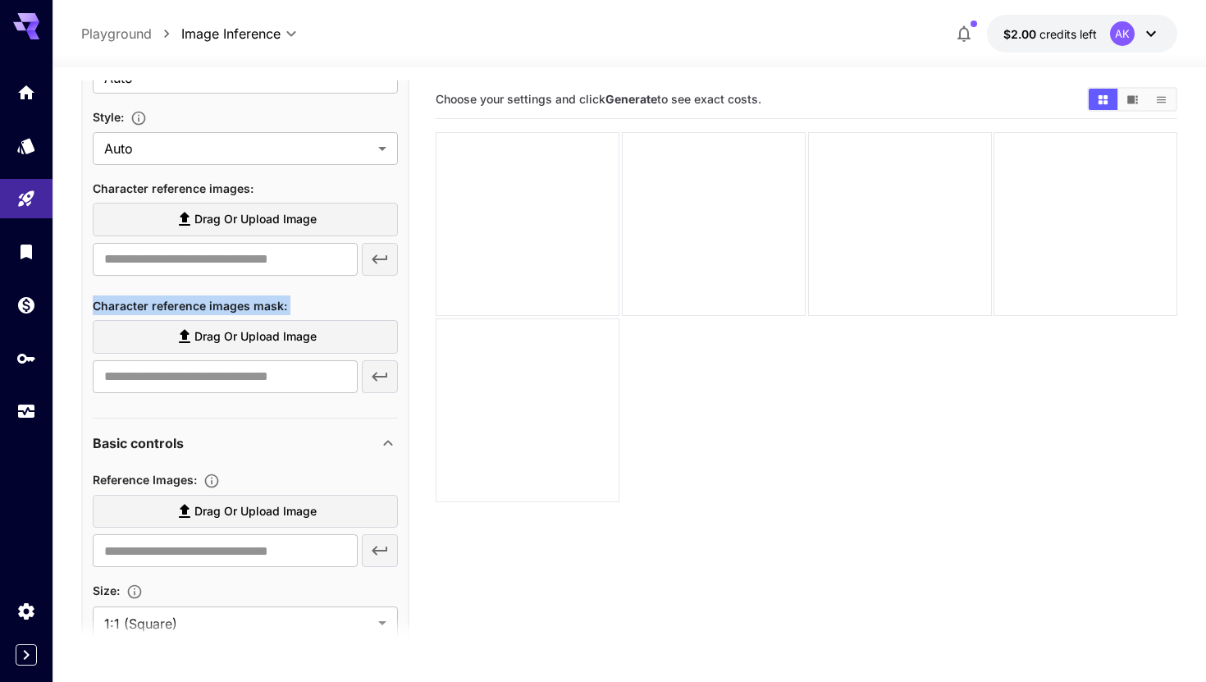
click at [258, 435] on div "Basic controls" at bounding box center [235, 443] width 285 height 20
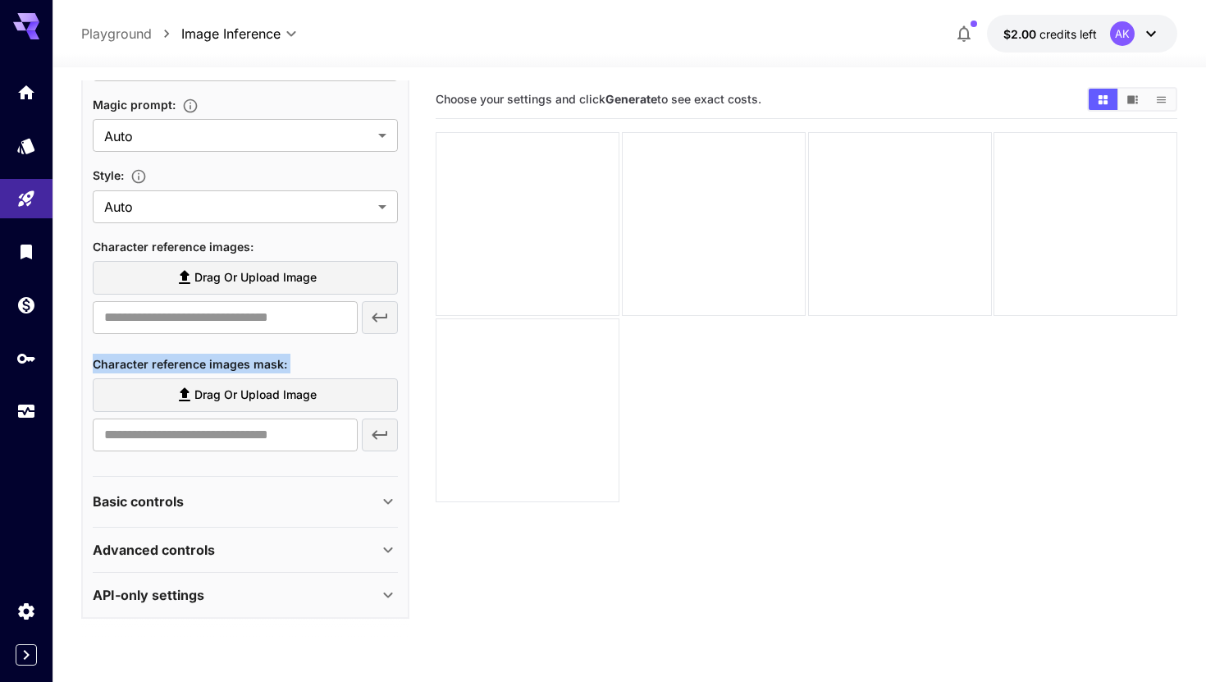
click at [267, 488] on div "Basic controls" at bounding box center [245, 501] width 305 height 39
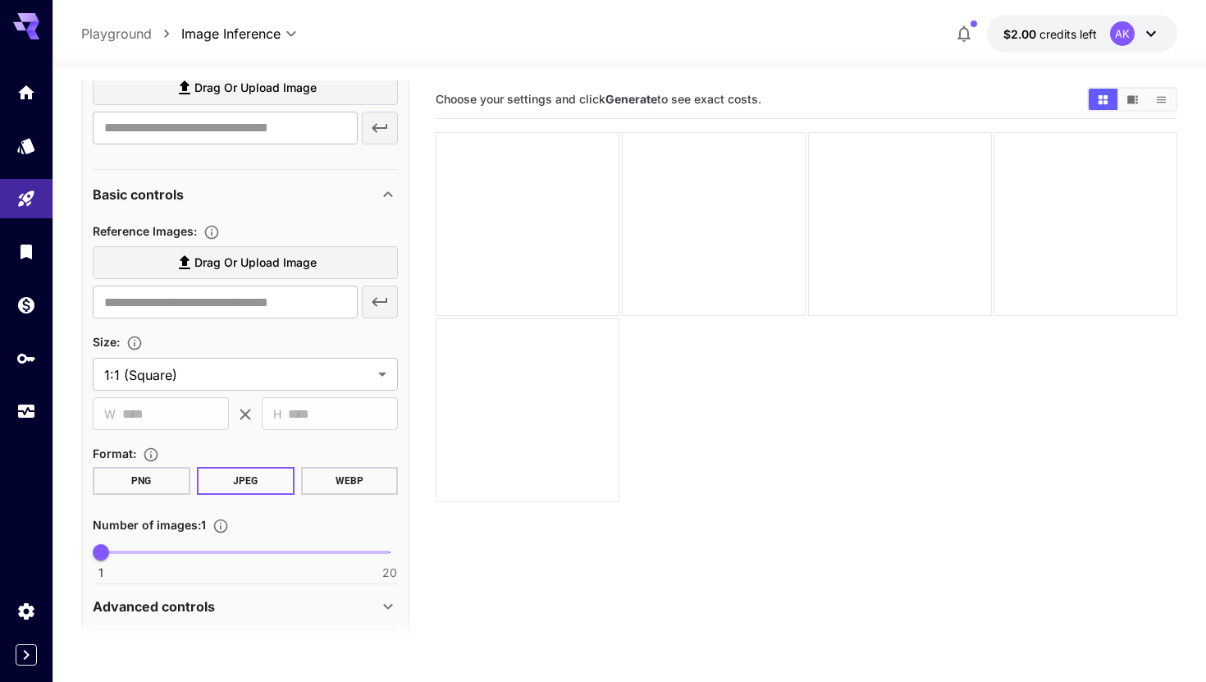
scroll to position [774, 0]
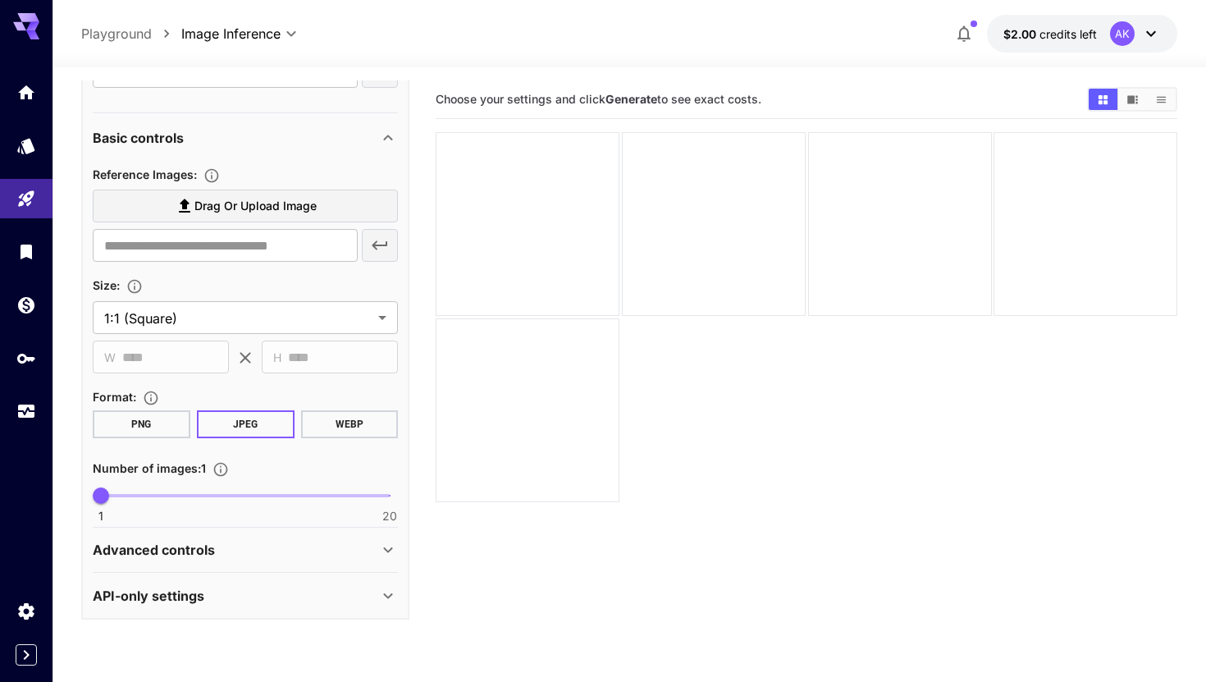
click at [346, 642] on section at bounding box center [245, 639] width 328 height 41
click at [337, 597] on div "API-only settings" at bounding box center [235, 596] width 285 height 20
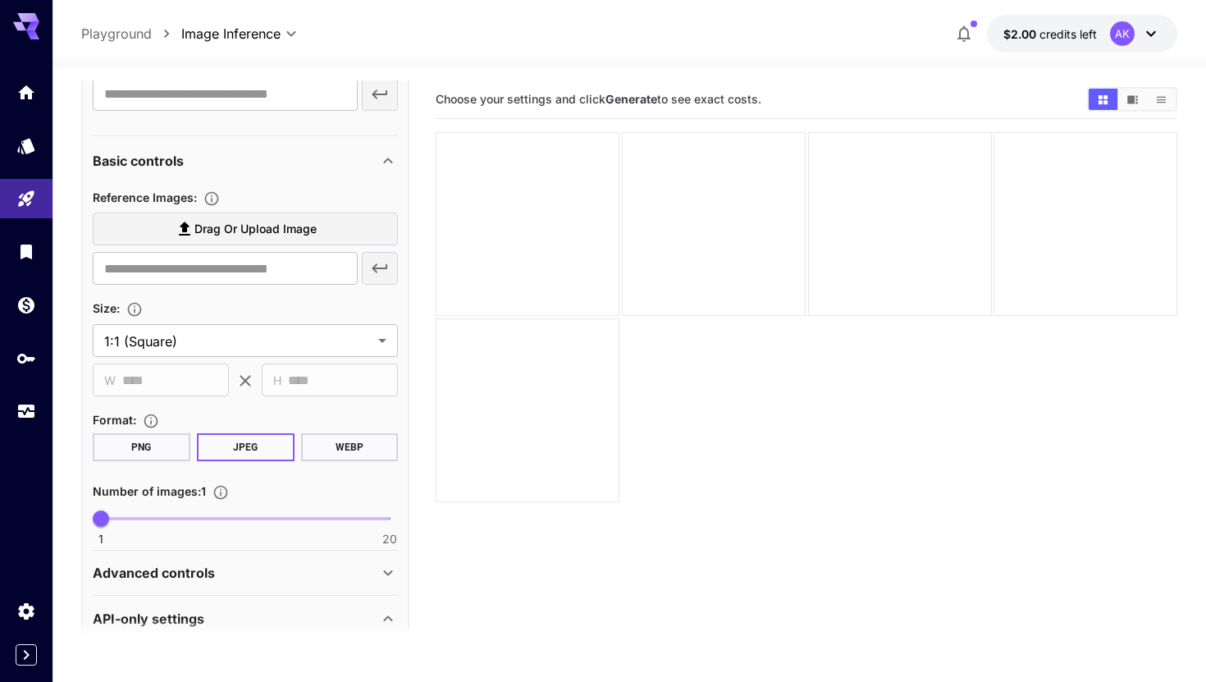
scroll to position [848, 0]
